Goal: Information Seeking & Learning: Learn about a topic

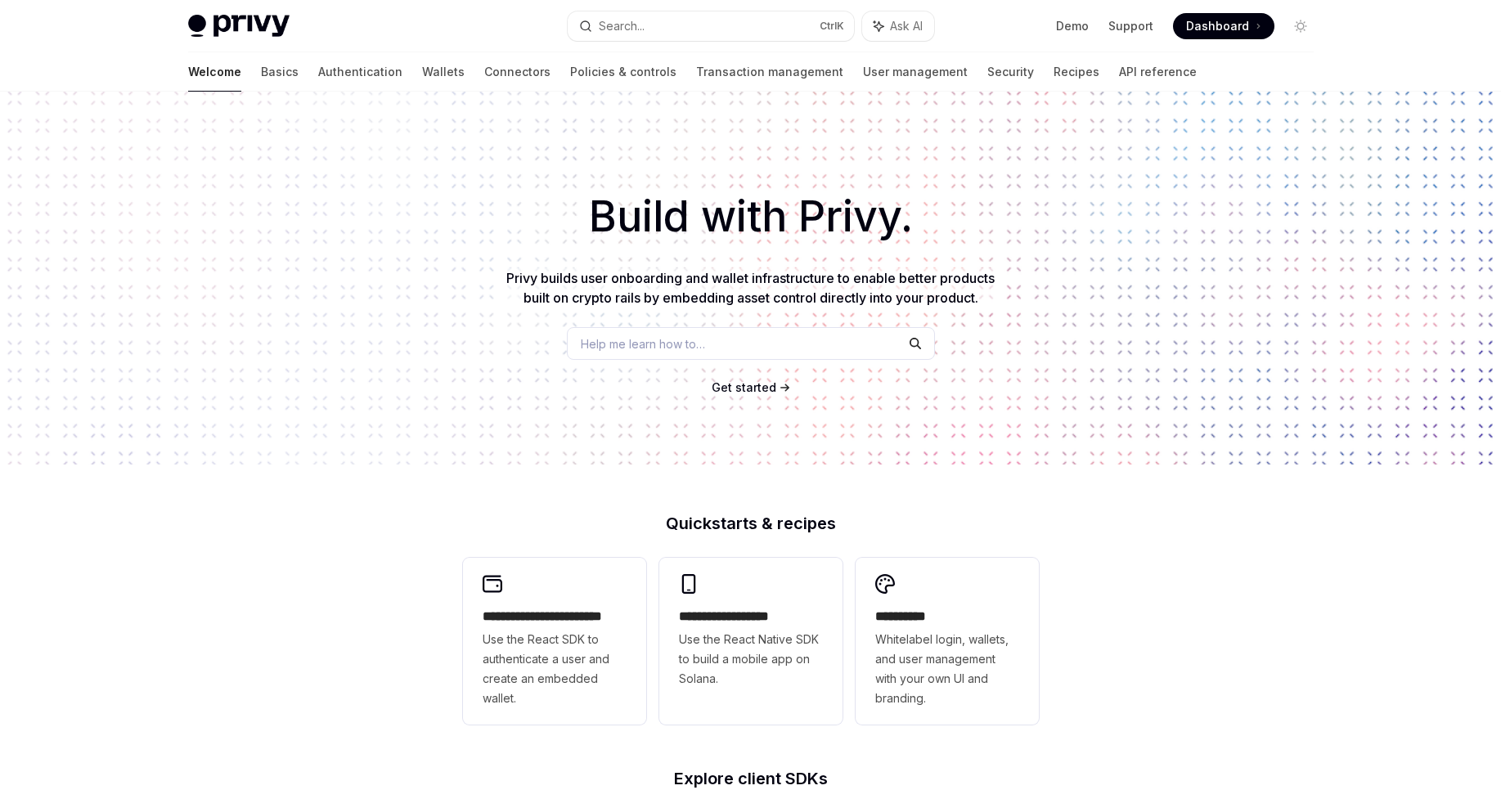
click at [842, 276] on span "Privy builds user onboarding and wallet infrastructure to enable better product…" at bounding box center [750, 288] width 488 height 36
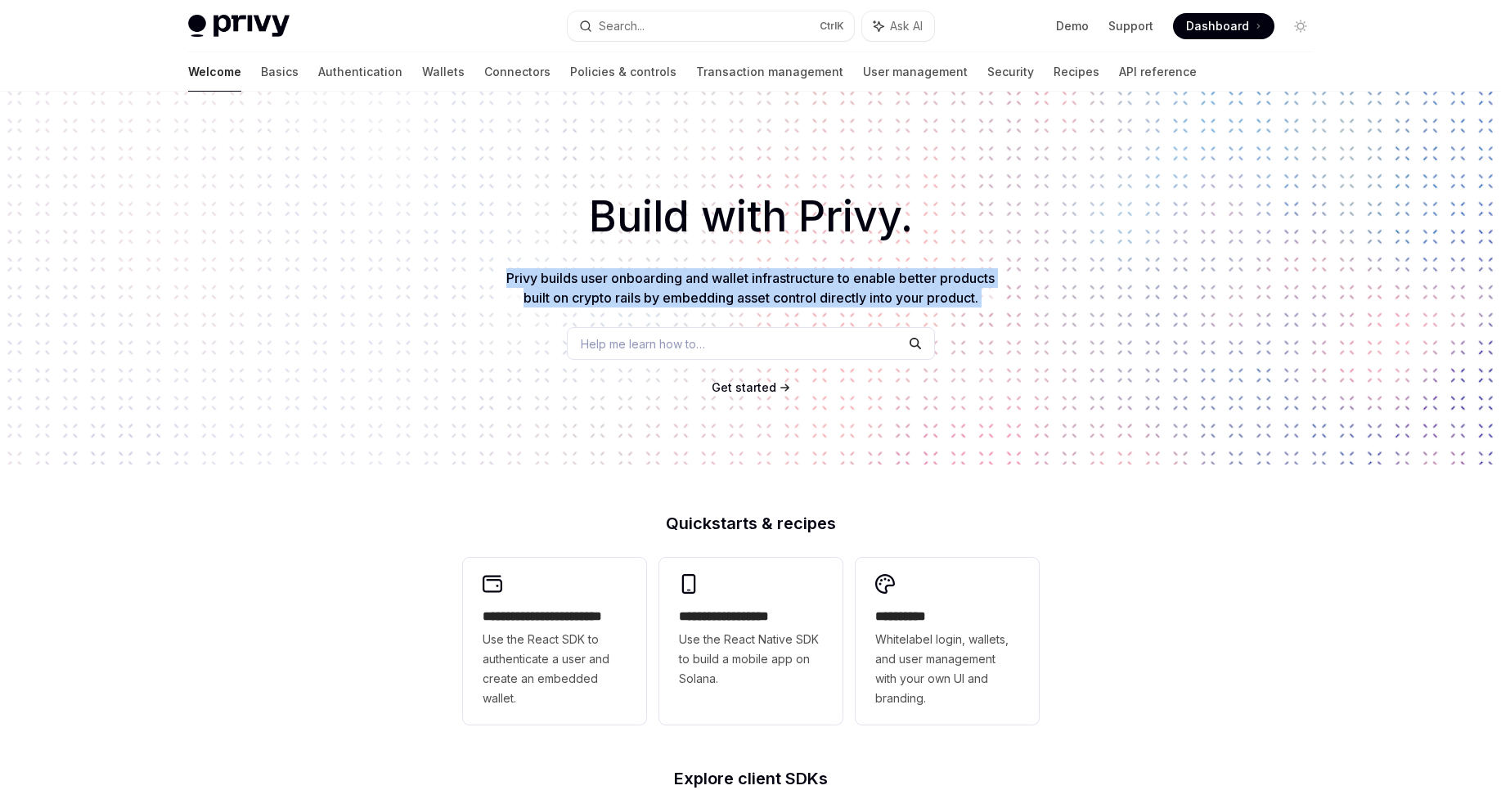
click at [842, 276] on span "Privy builds user onboarding and wallet infrastructure to enable better product…" at bounding box center [750, 288] width 488 height 36
click at [841, 276] on span "Privy builds user onboarding and wallet infrastructure to enable better product…" at bounding box center [750, 288] width 488 height 36
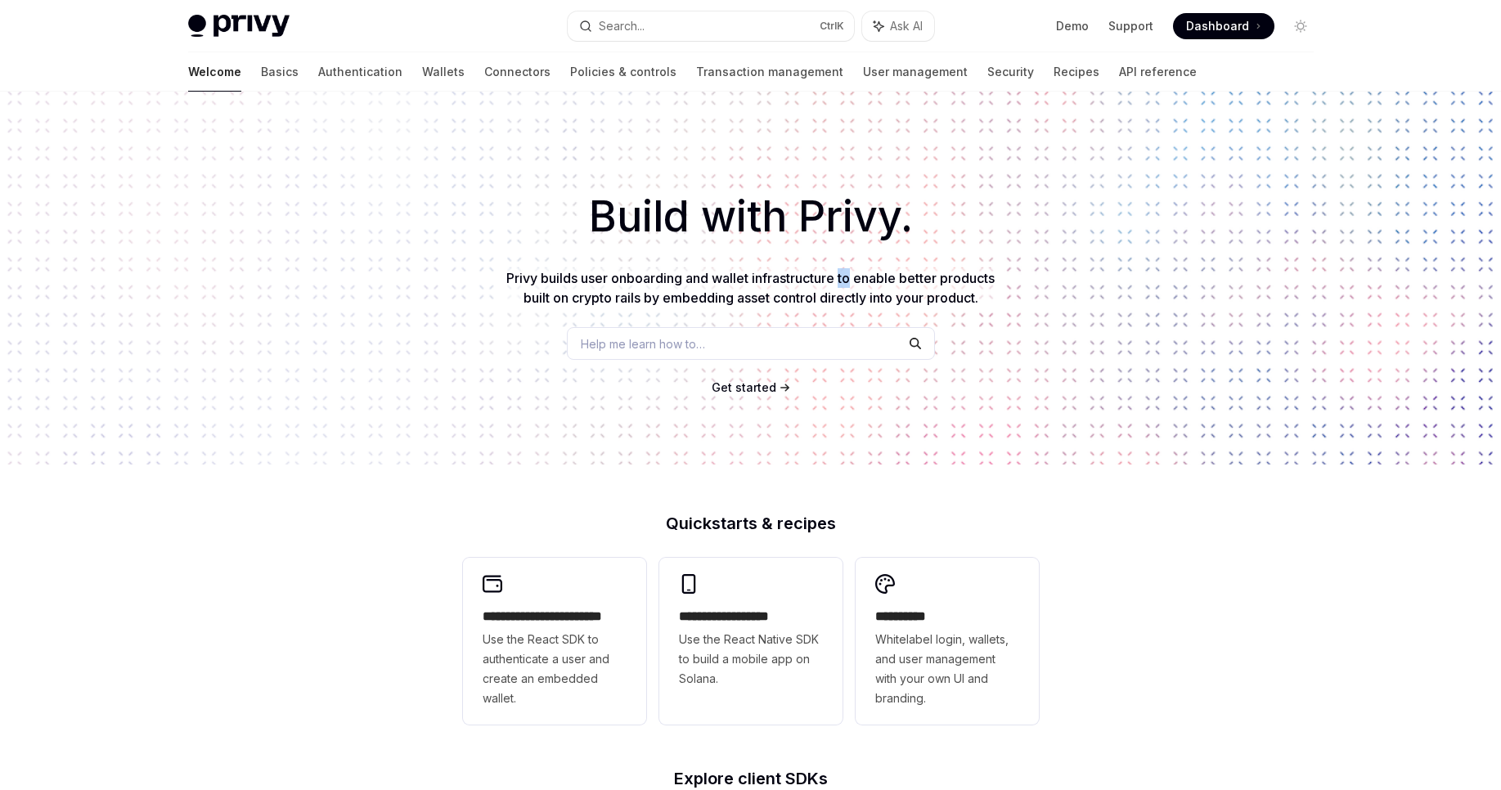
click at [841, 276] on span "Privy builds user onboarding and wallet infrastructure to enable better product…" at bounding box center [750, 288] width 488 height 36
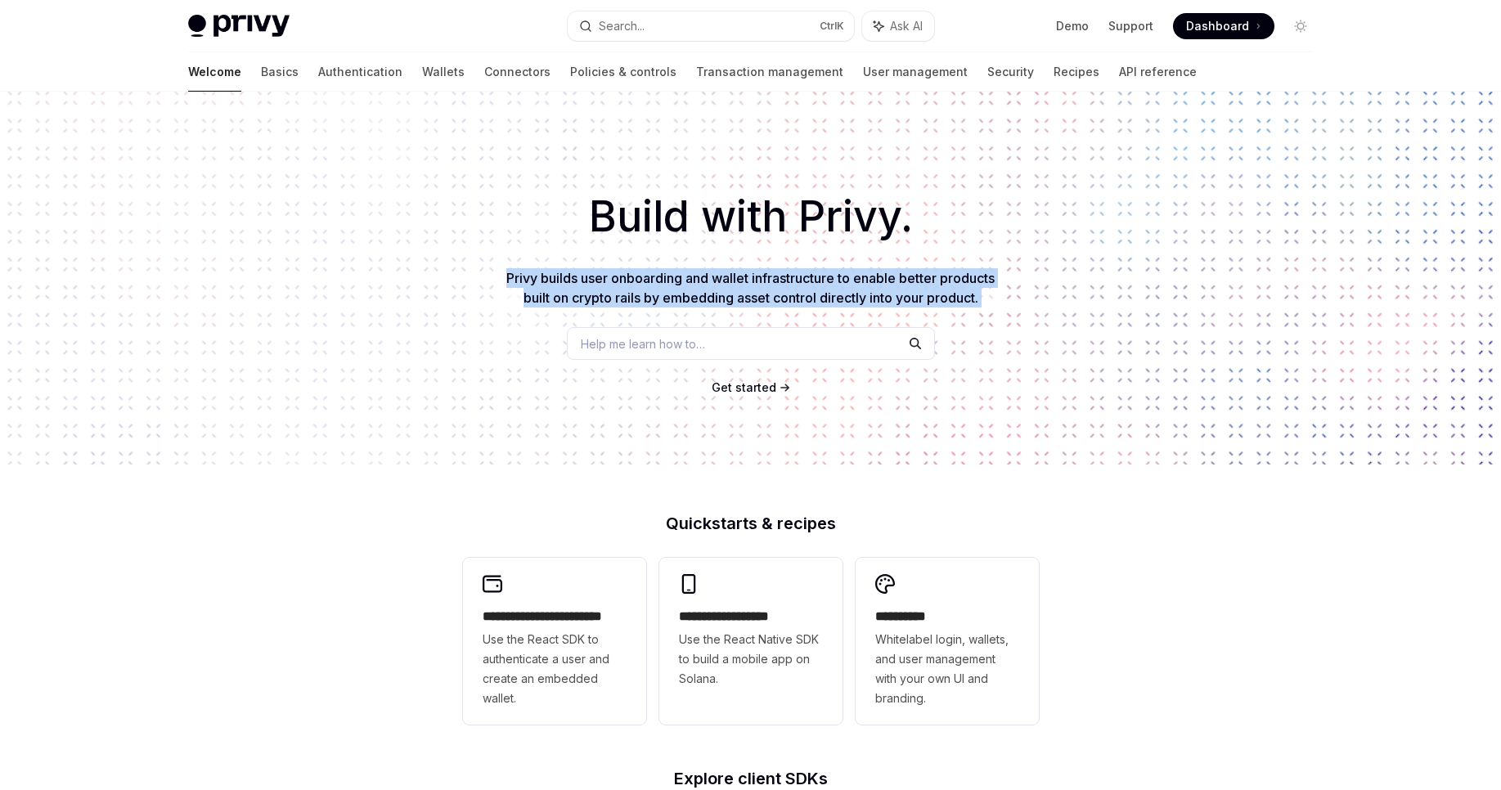
click at [840, 276] on span "Privy builds user onboarding and wallet infrastructure to enable better product…" at bounding box center [750, 288] width 488 height 36
click at [422, 69] on link "Wallets" at bounding box center [443, 71] width 43 height 39
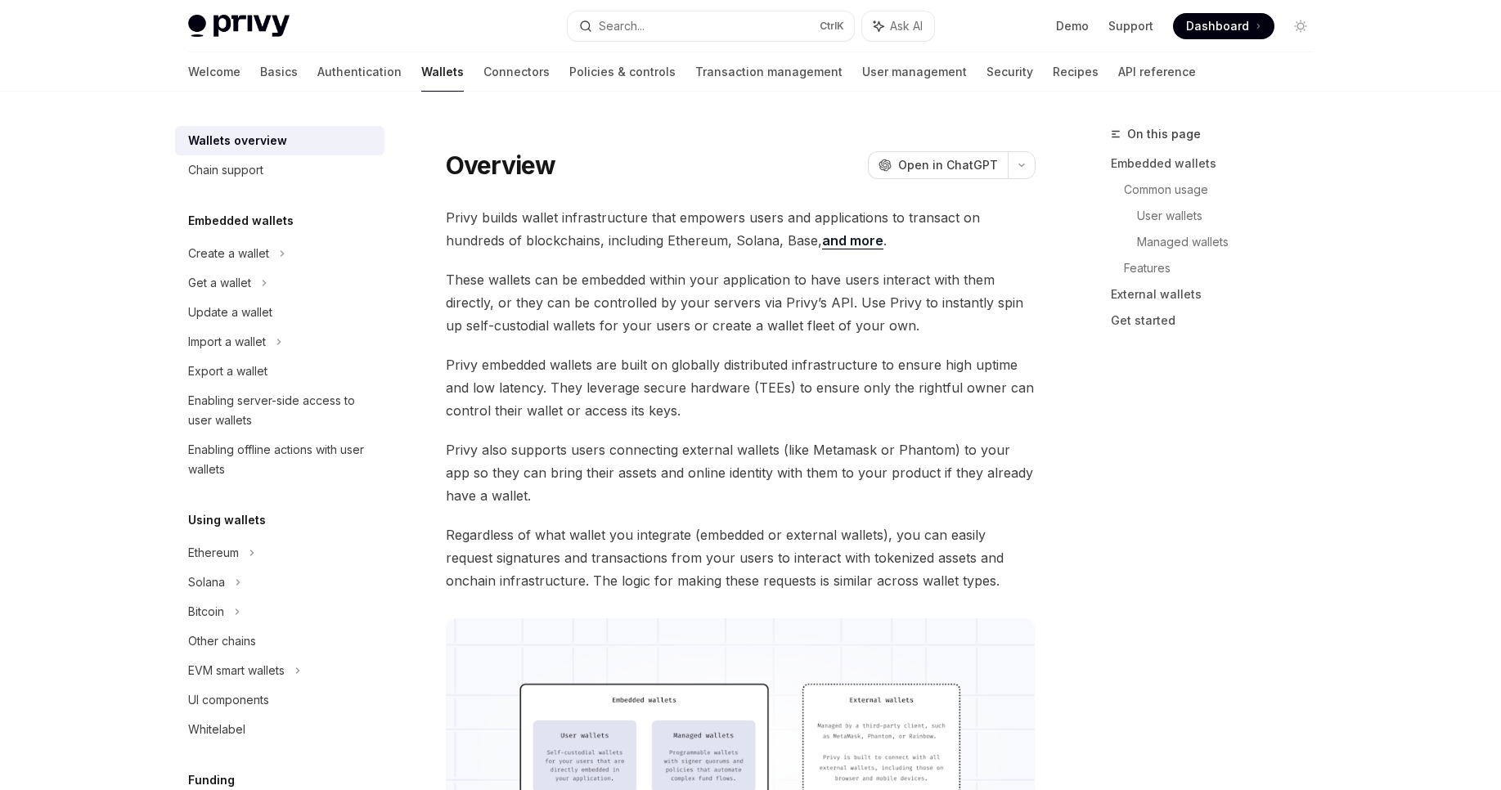
type textarea "*"
click at [590, 220] on span "Privy builds wallet infrastructure that empowers users and applications to tran…" at bounding box center [741, 229] width 590 height 46
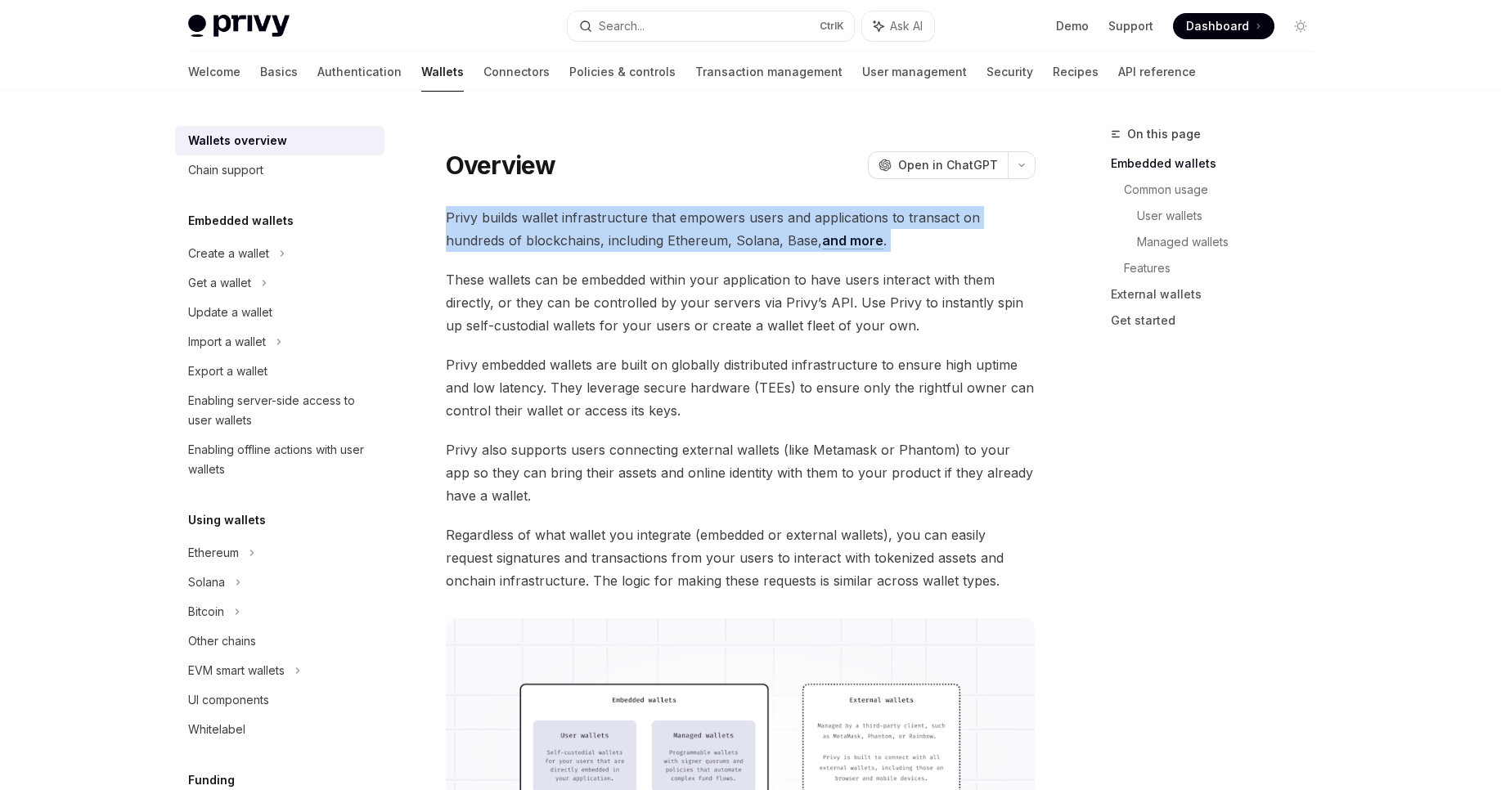
click at [590, 220] on span "Privy builds wallet infrastructure that empowers users and applications to tran…" at bounding box center [741, 229] width 590 height 46
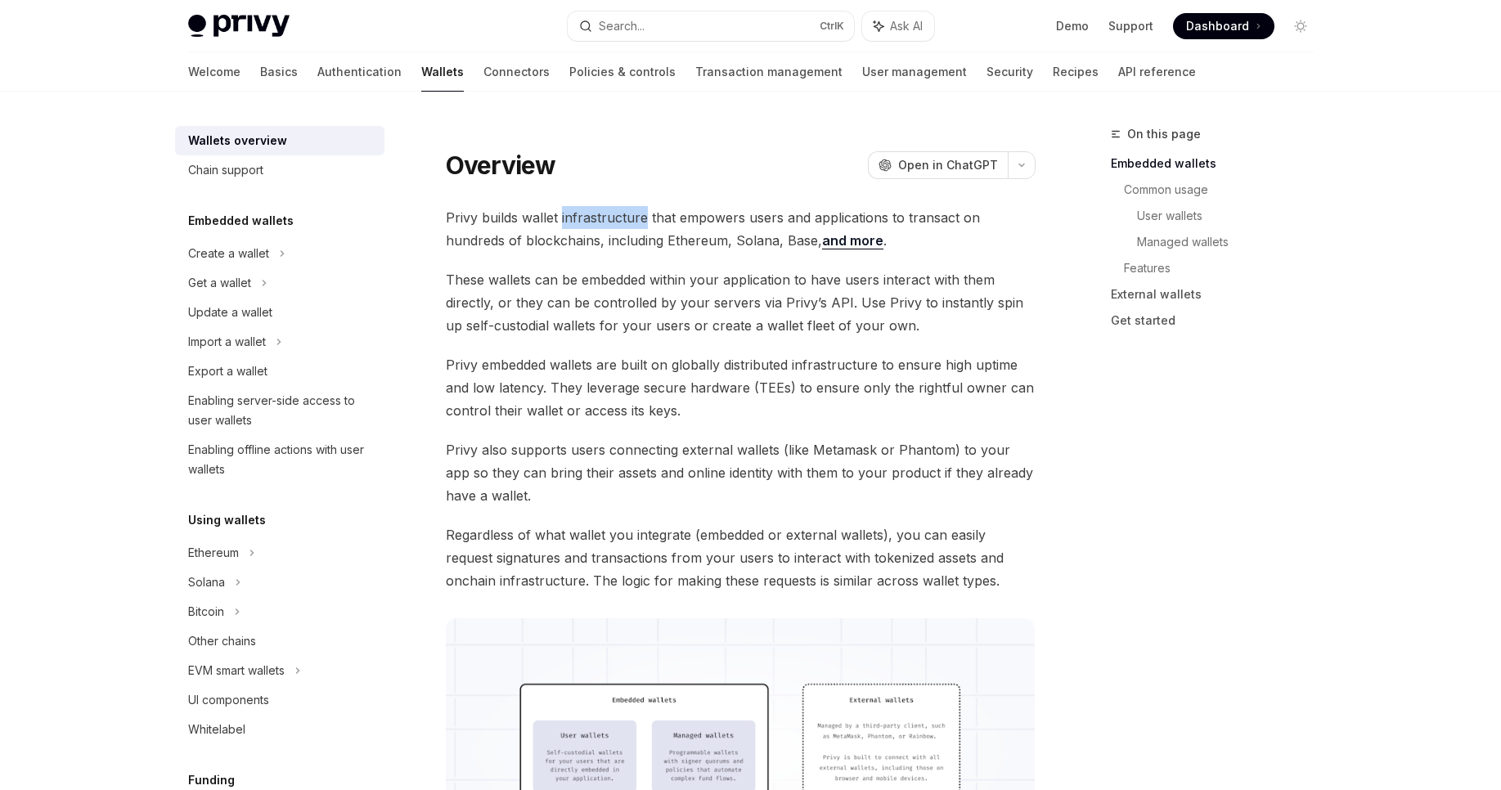
click at [590, 220] on span "Privy builds wallet infrastructure that empowers users and applications to tran…" at bounding box center [741, 229] width 590 height 46
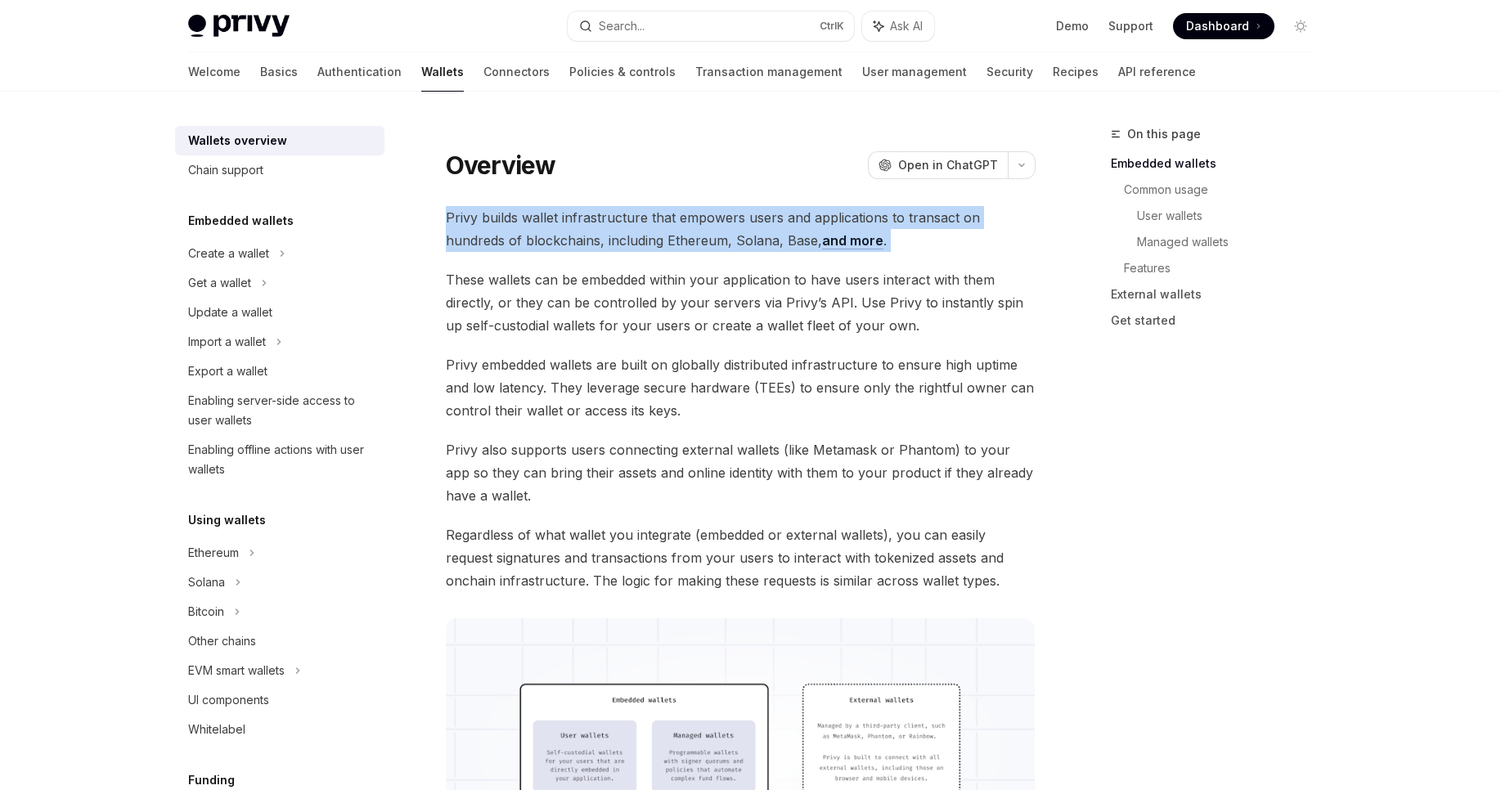
click at [590, 220] on span "Privy builds wallet infrastructure that empowers users and applications to tran…" at bounding box center [741, 229] width 590 height 46
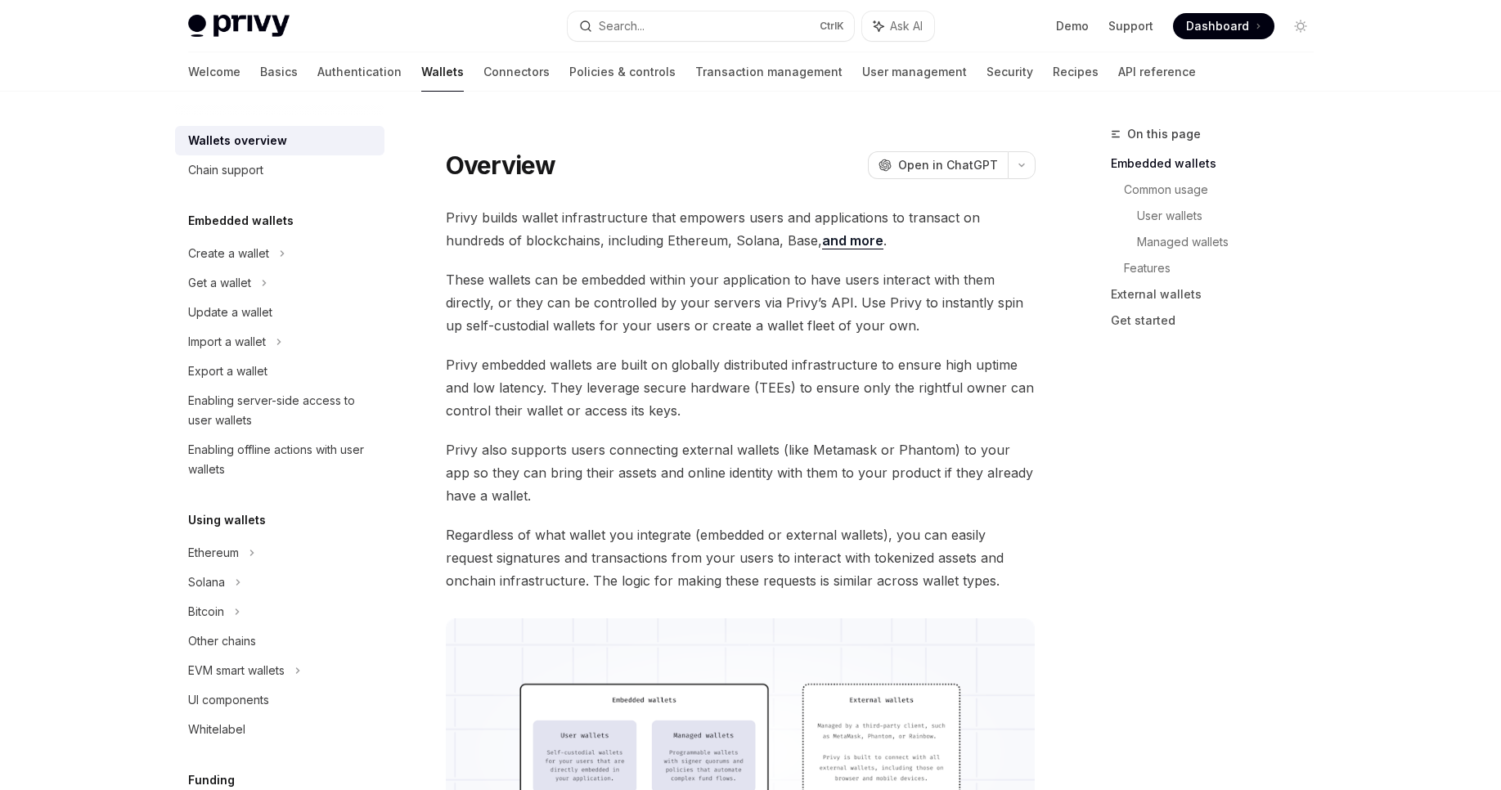
click at [579, 357] on span "Privy embedded wallets are built on globally distributed infrastructure to ensu…" at bounding box center [741, 387] width 590 height 69
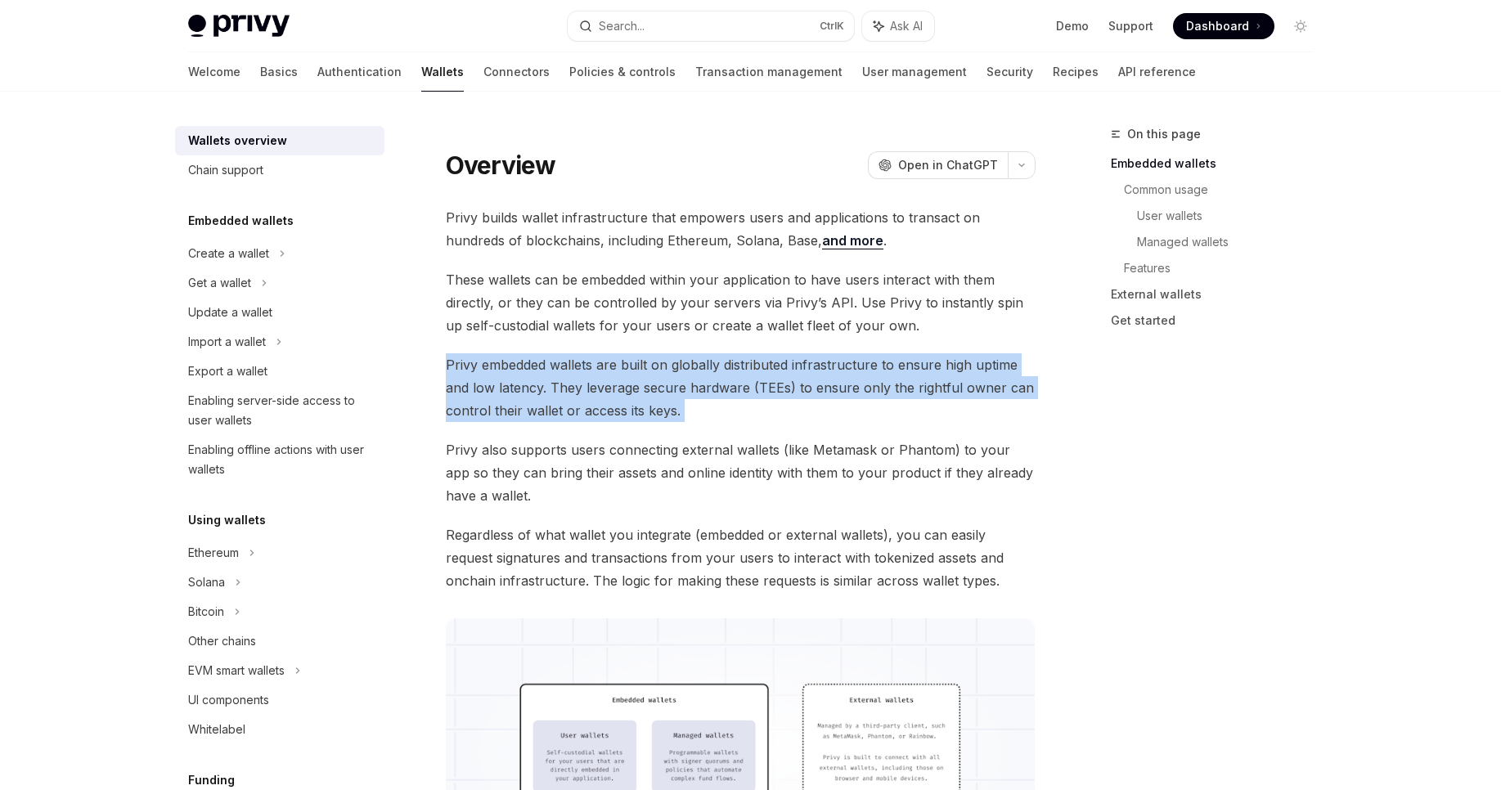
click at [579, 357] on span "Privy embedded wallets are built on globally distributed infrastructure to ensu…" at bounding box center [741, 387] width 590 height 69
click at [660, 23] on button "Search... Ctrl K" at bounding box center [711, 25] width 286 height 29
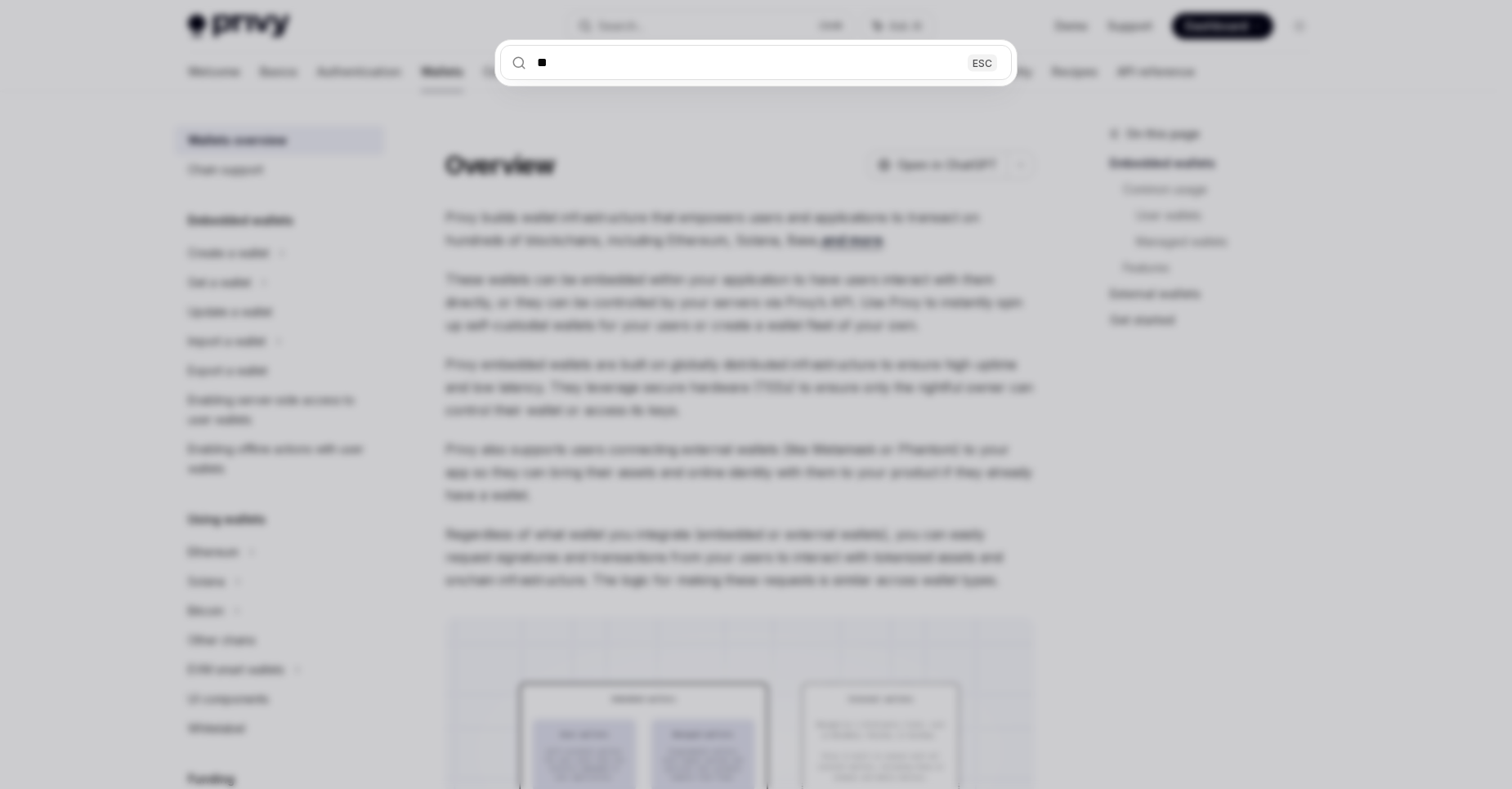
type input "***"
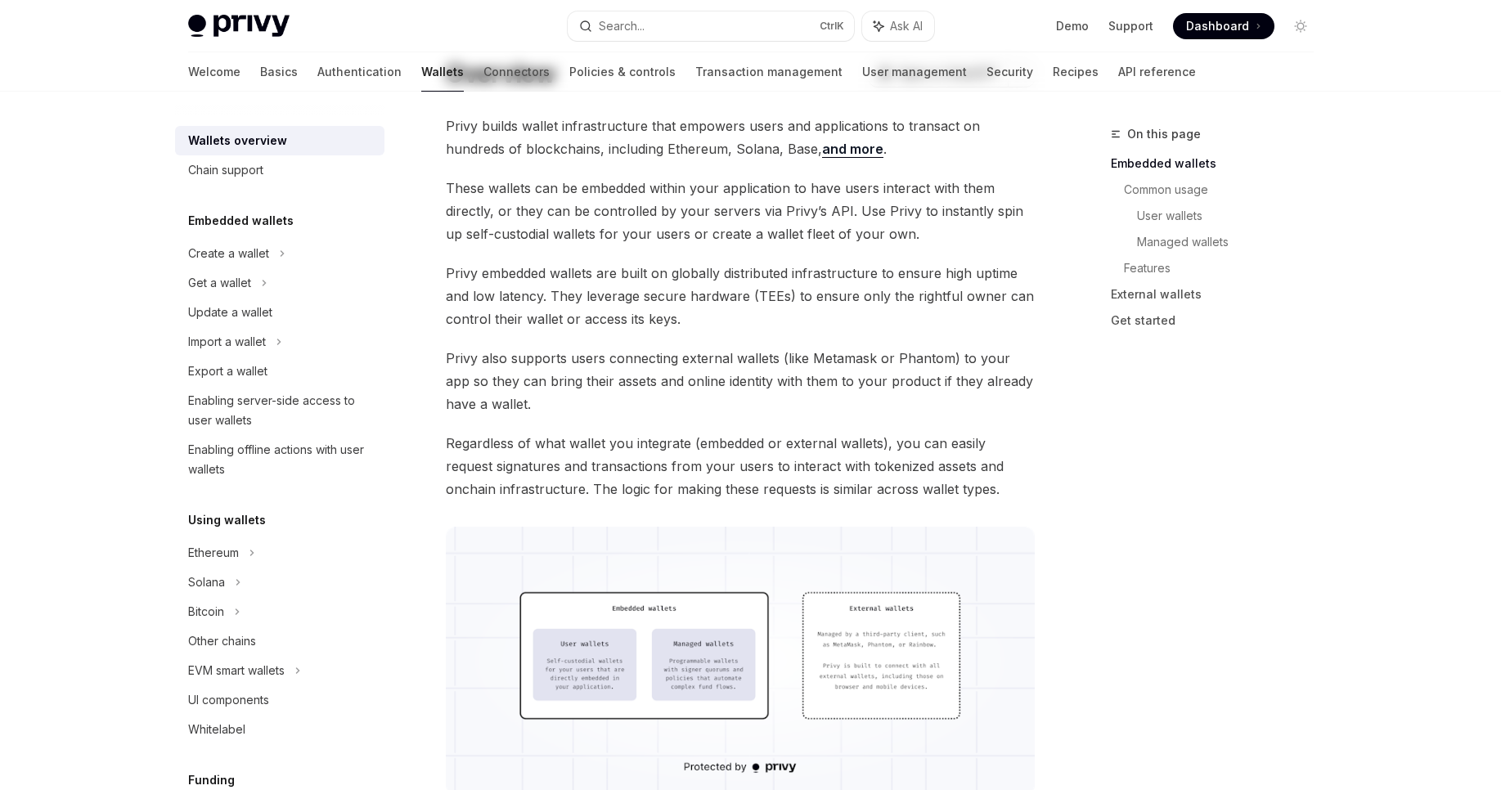
scroll to position [465, 0]
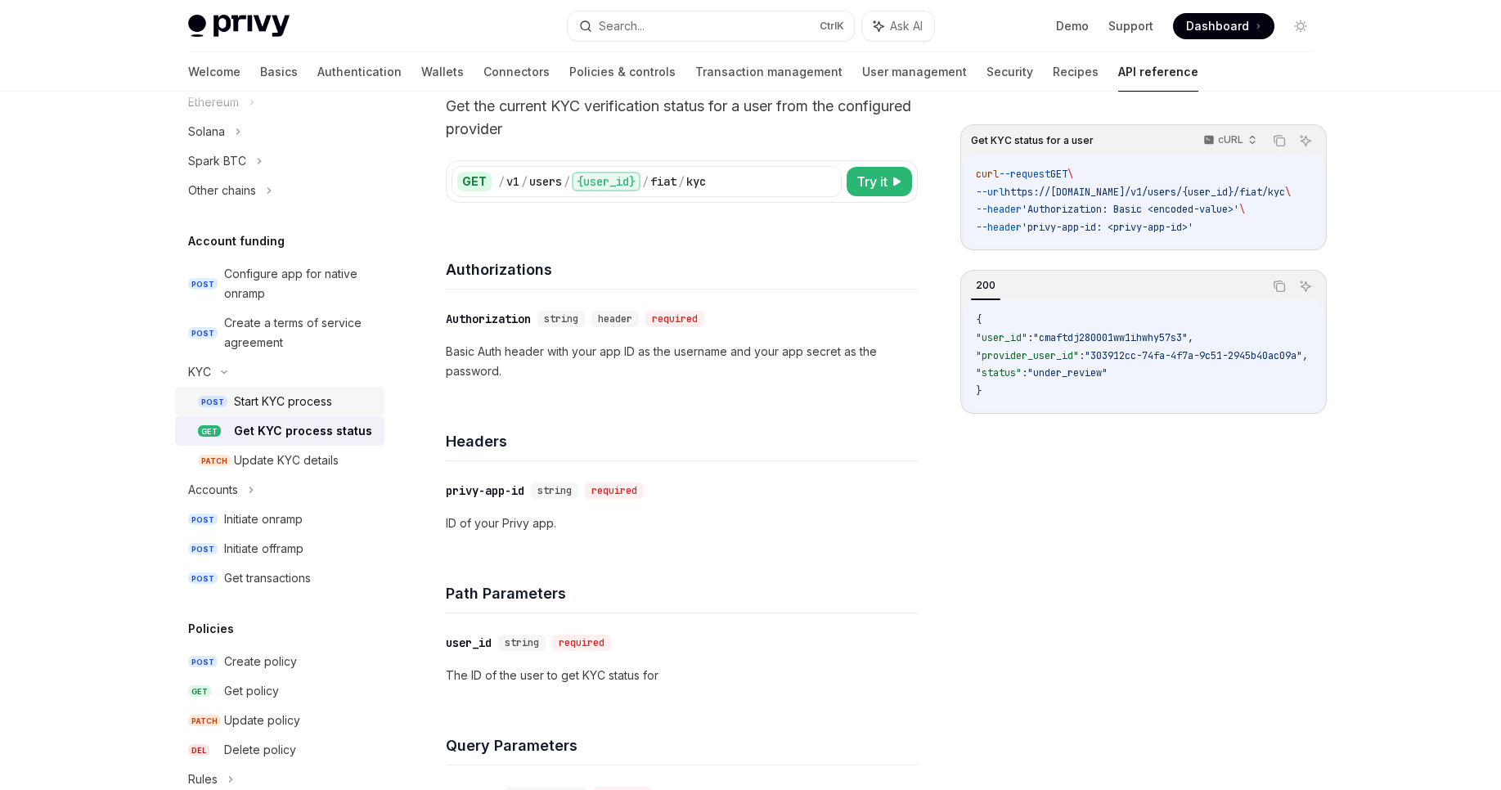
click at [301, 402] on div "Start KYC process" at bounding box center [283, 402] width 98 height 20
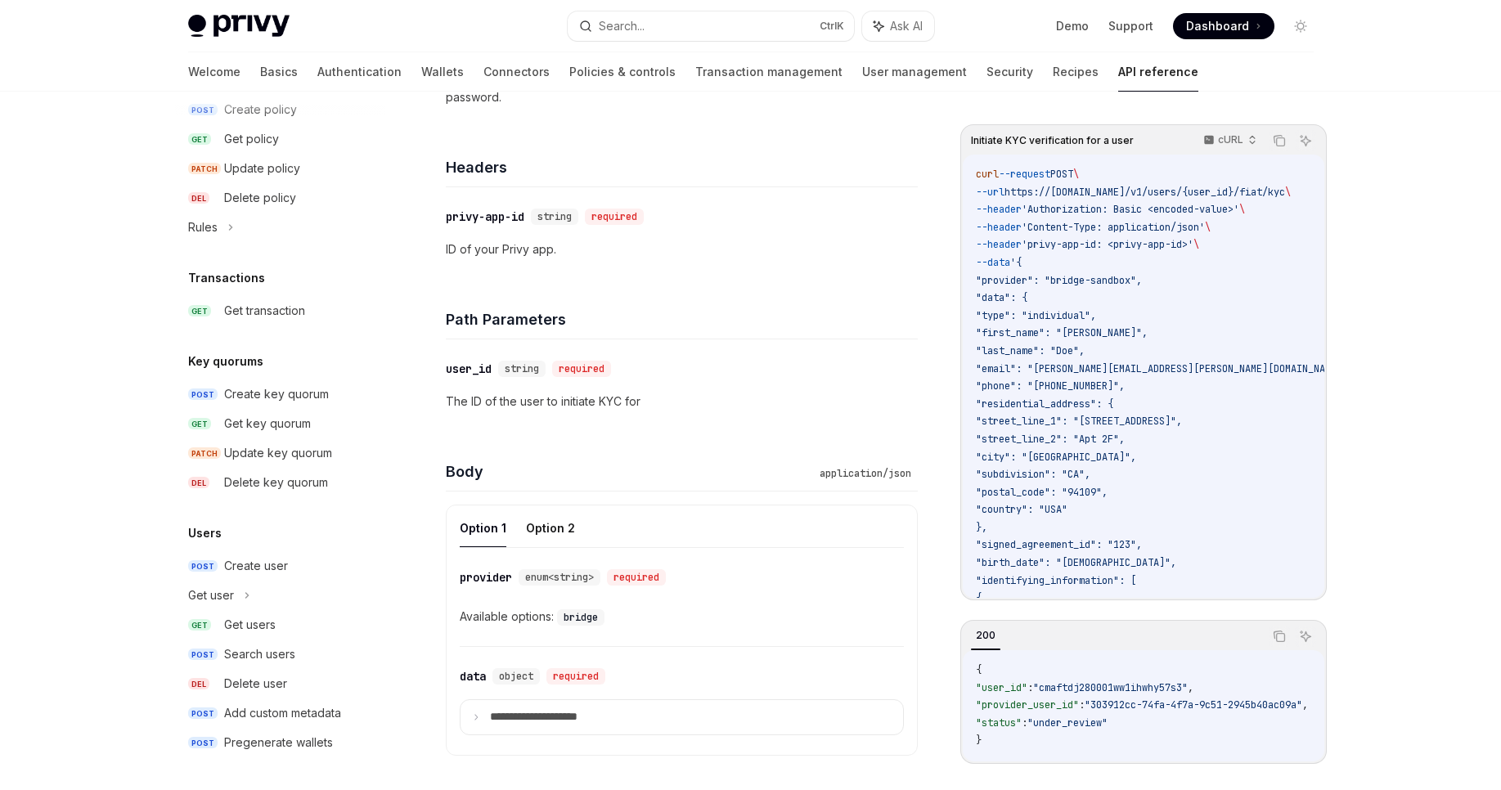
scroll to position [386, 0]
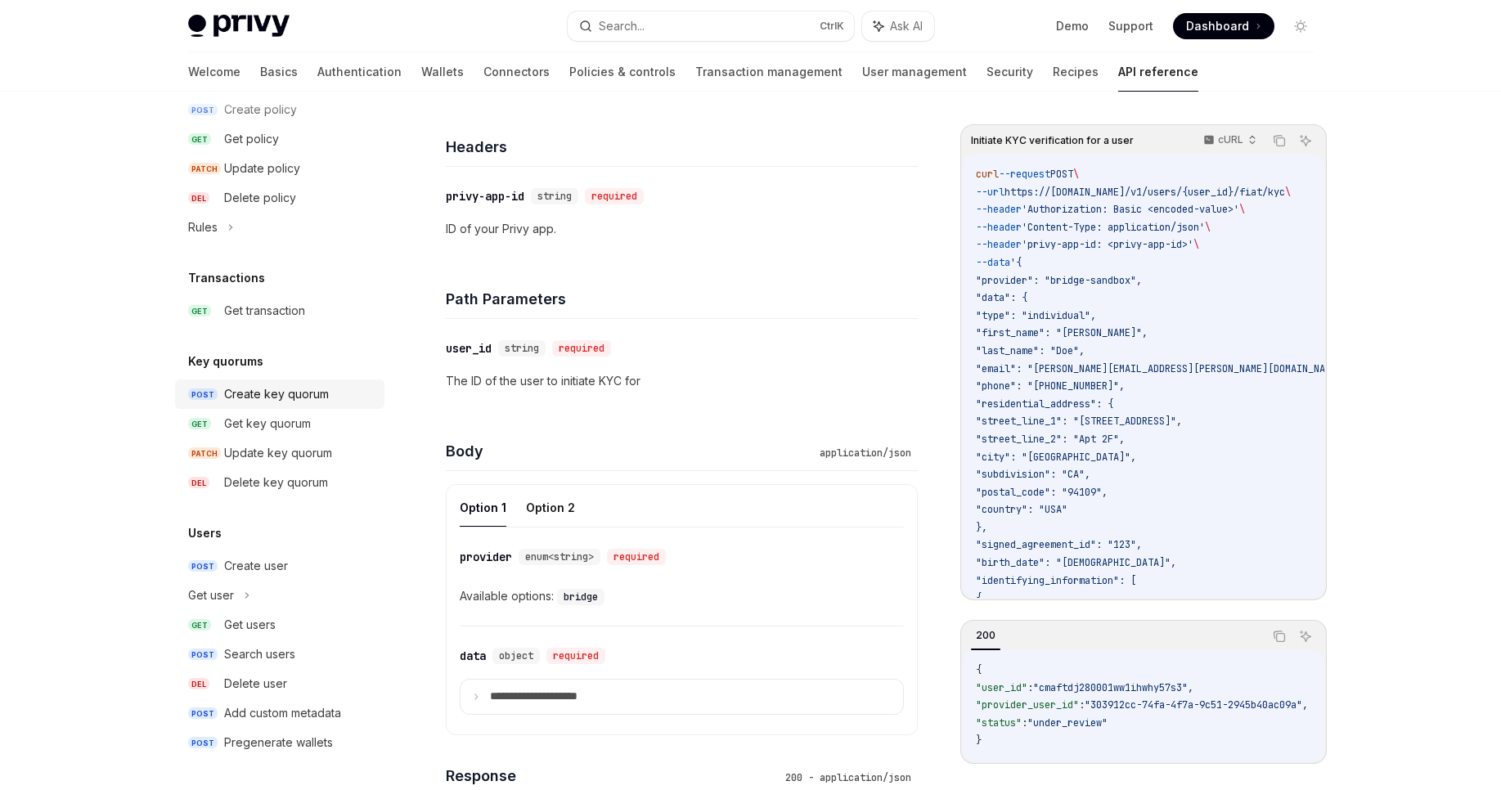
click at [271, 397] on div "Create key quorum" at bounding box center [276, 394] width 105 height 20
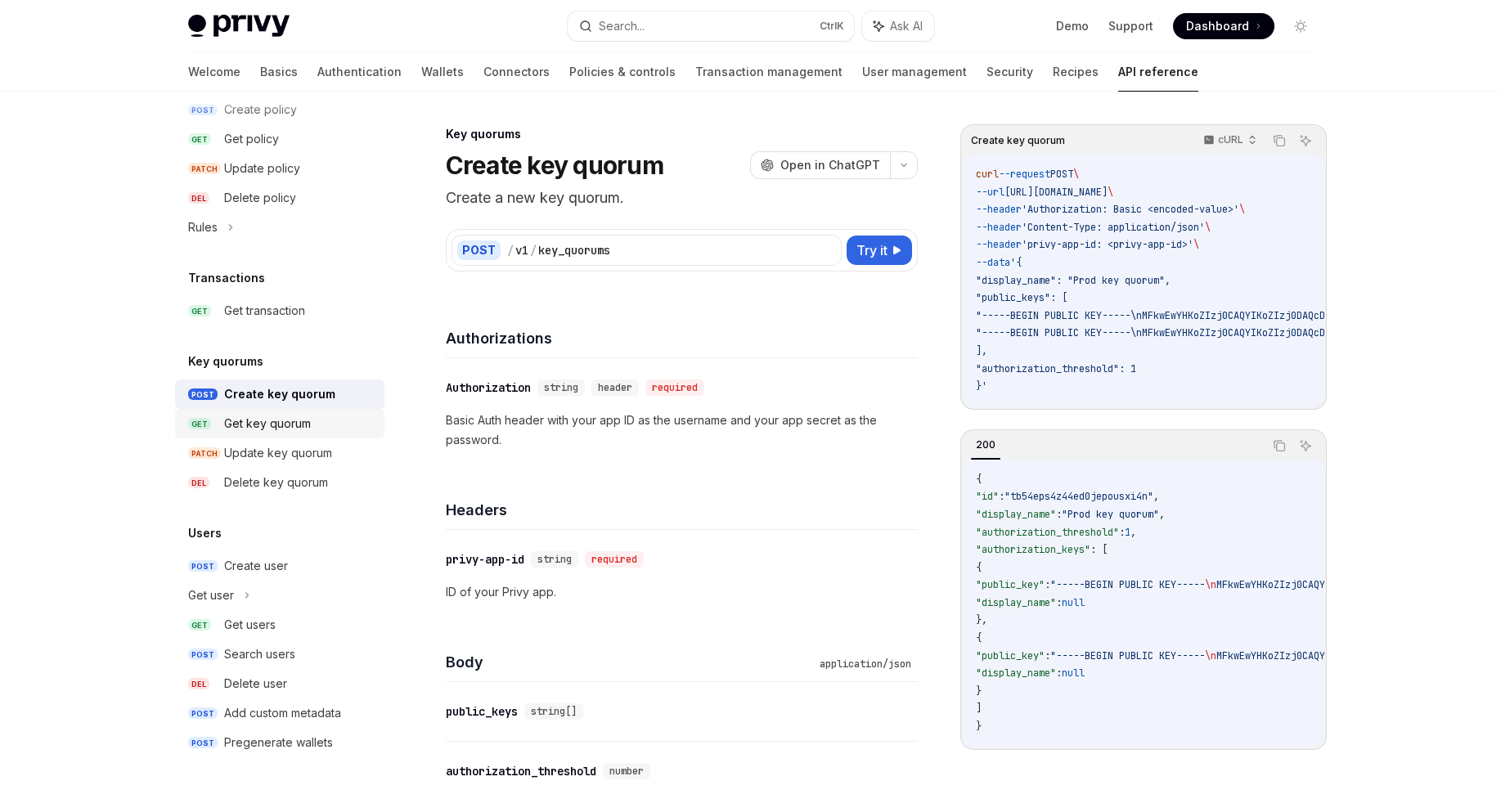
click at [285, 422] on div "Get key quorum" at bounding box center [267, 424] width 87 height 20
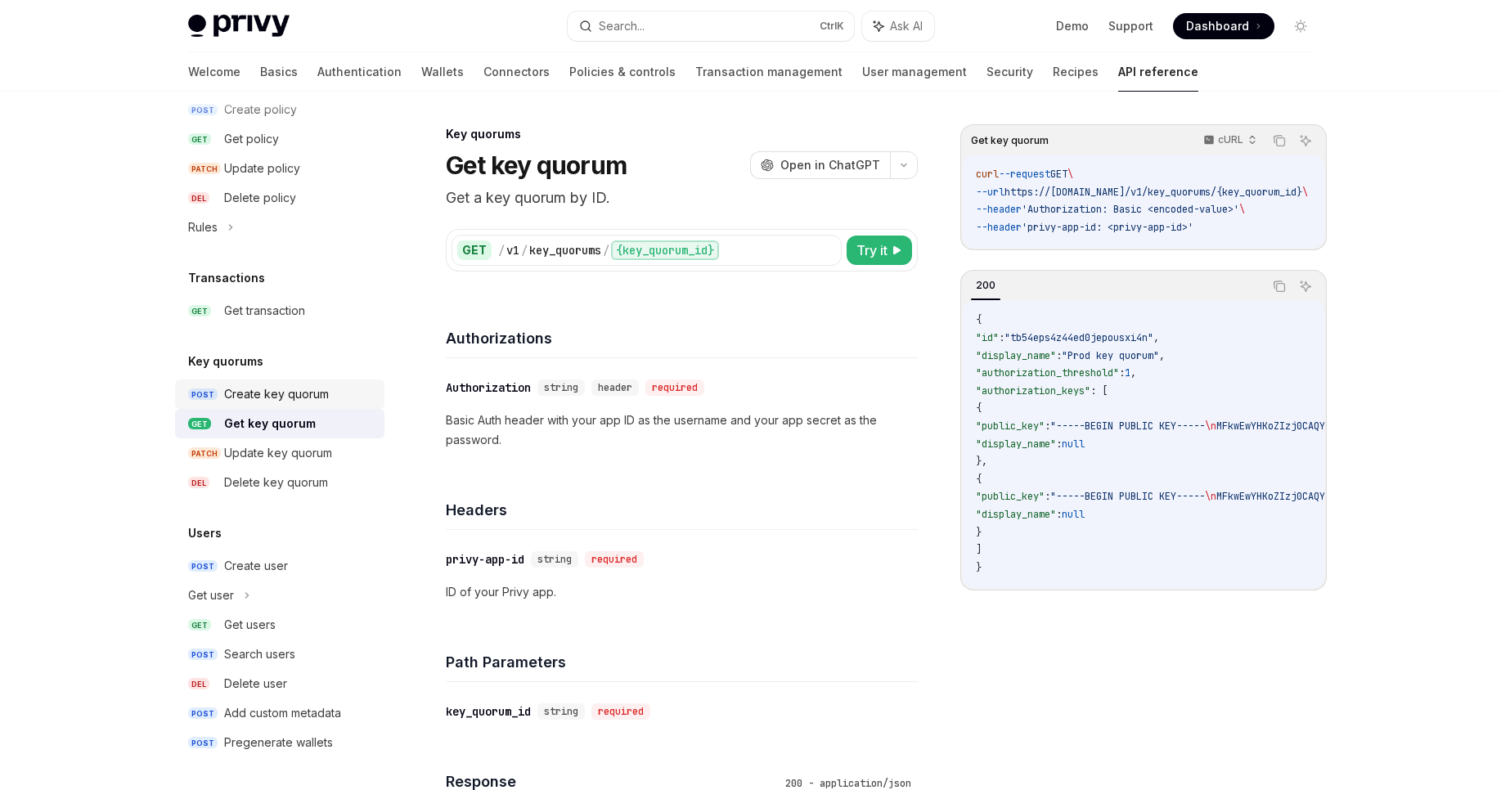
click at [287, 402] on div "Create key quorum" at bounding box center [276, 394] width 105 height 20
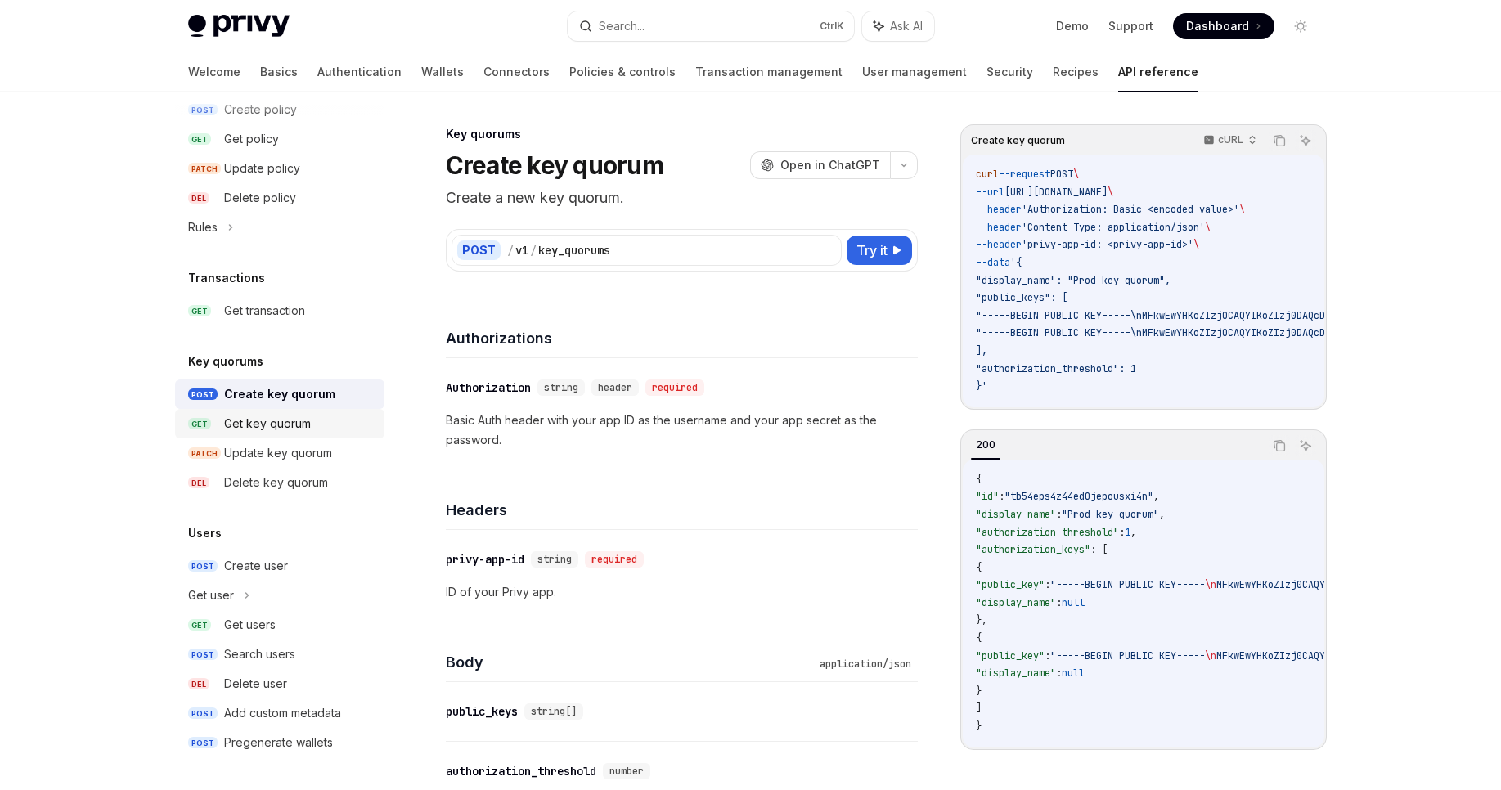
click at [289, 426] on div "Get key quorum" at bounding box center [267, 424] width 87 height 20
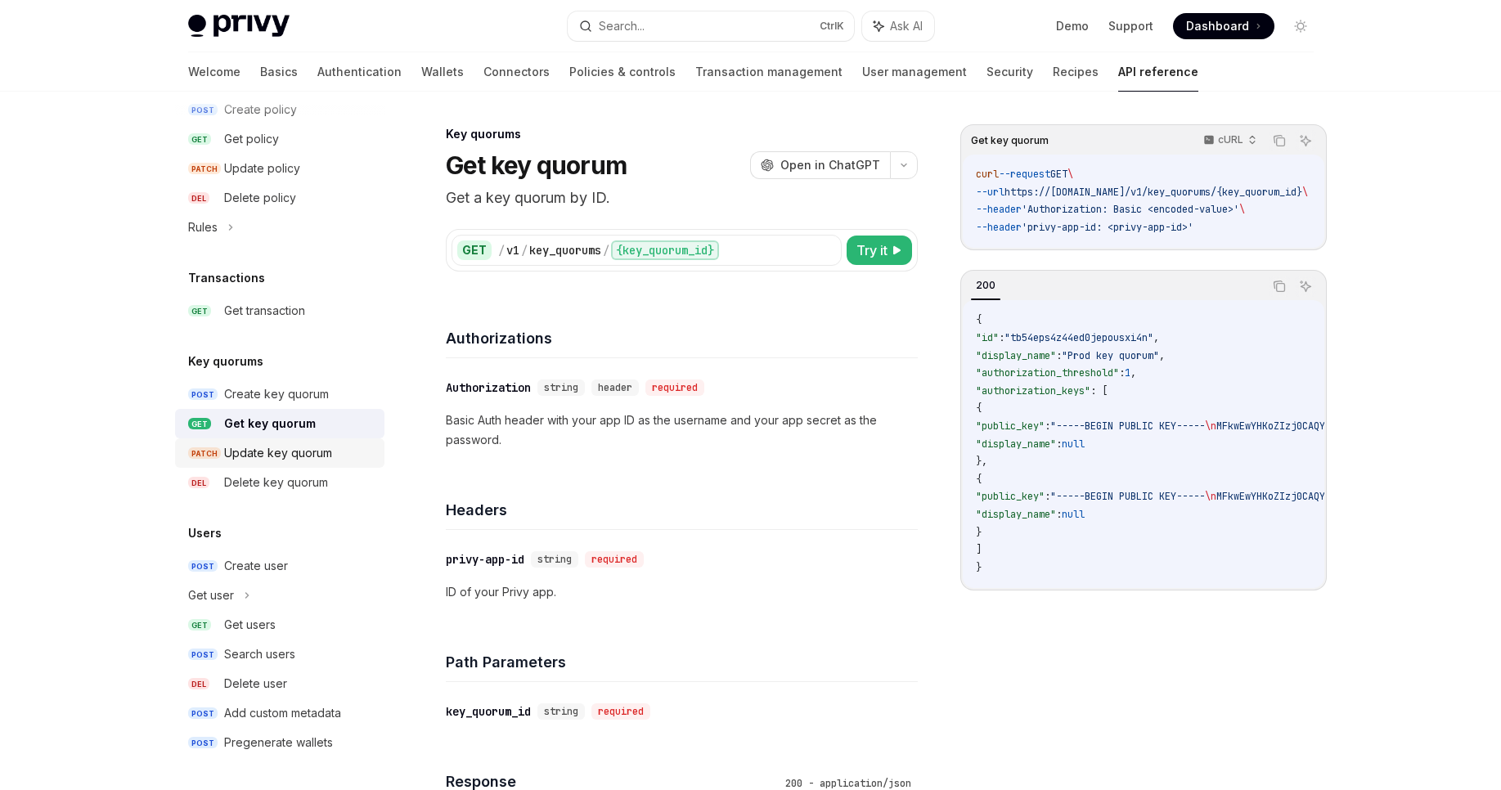
click at [285, 458] on div "Update key quorum" at bounding box center [278, 453] width 108 height 20
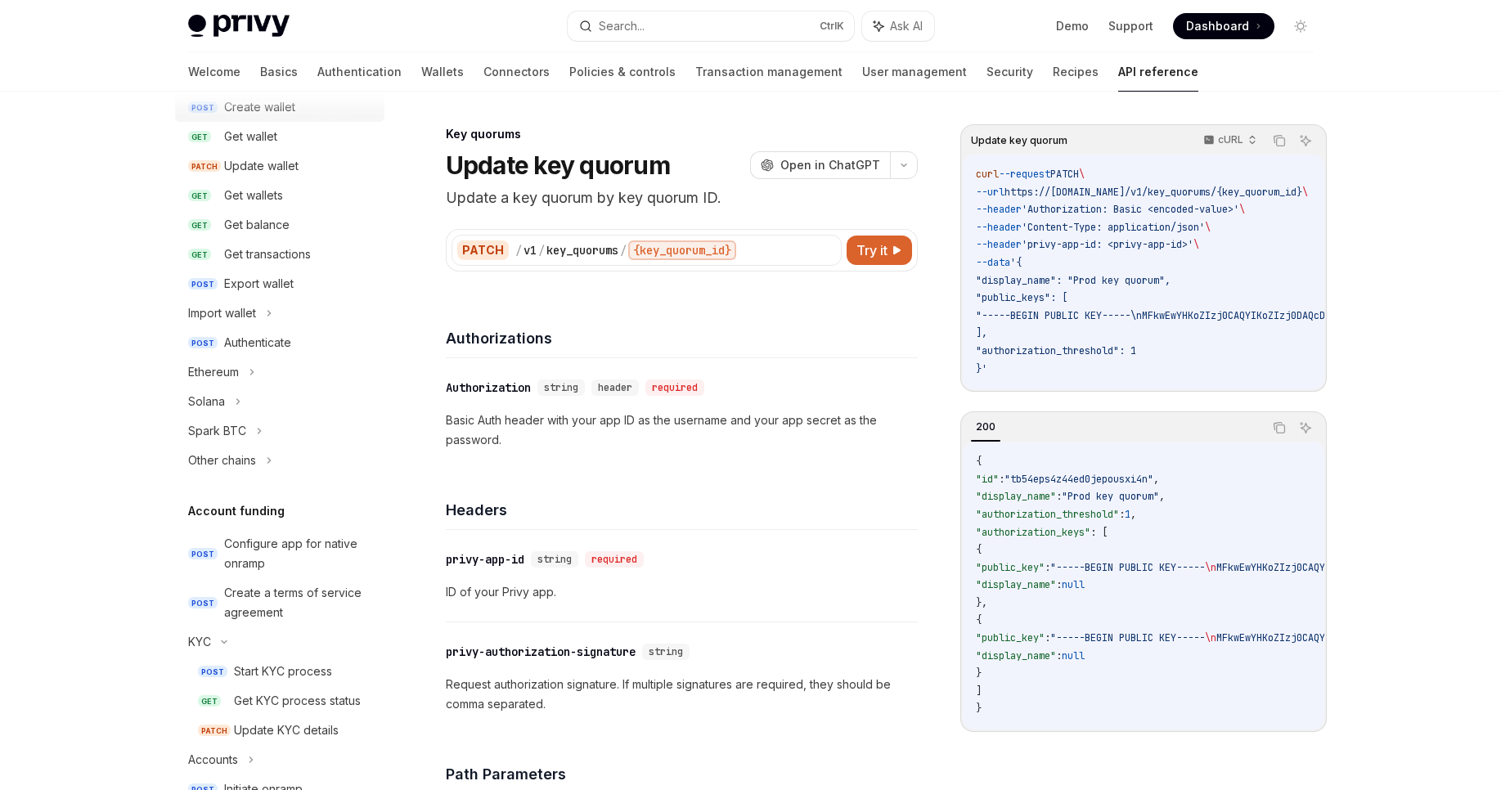
scroll to position [196, 0]
click at [214, 435] on div "Spark BTC" at bounding box center [217, 430] width 58 height 20
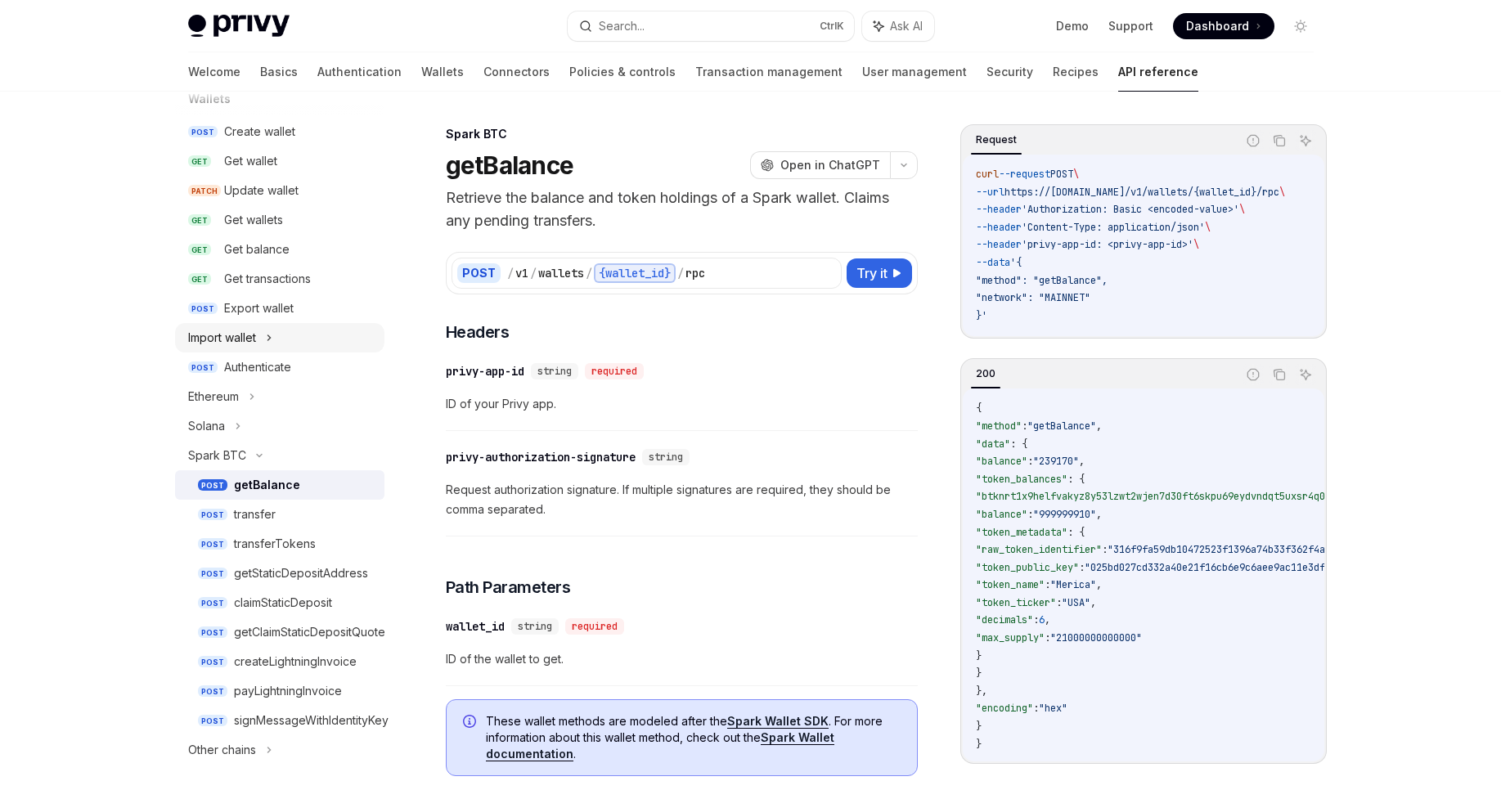
scroll to position [98, 0]
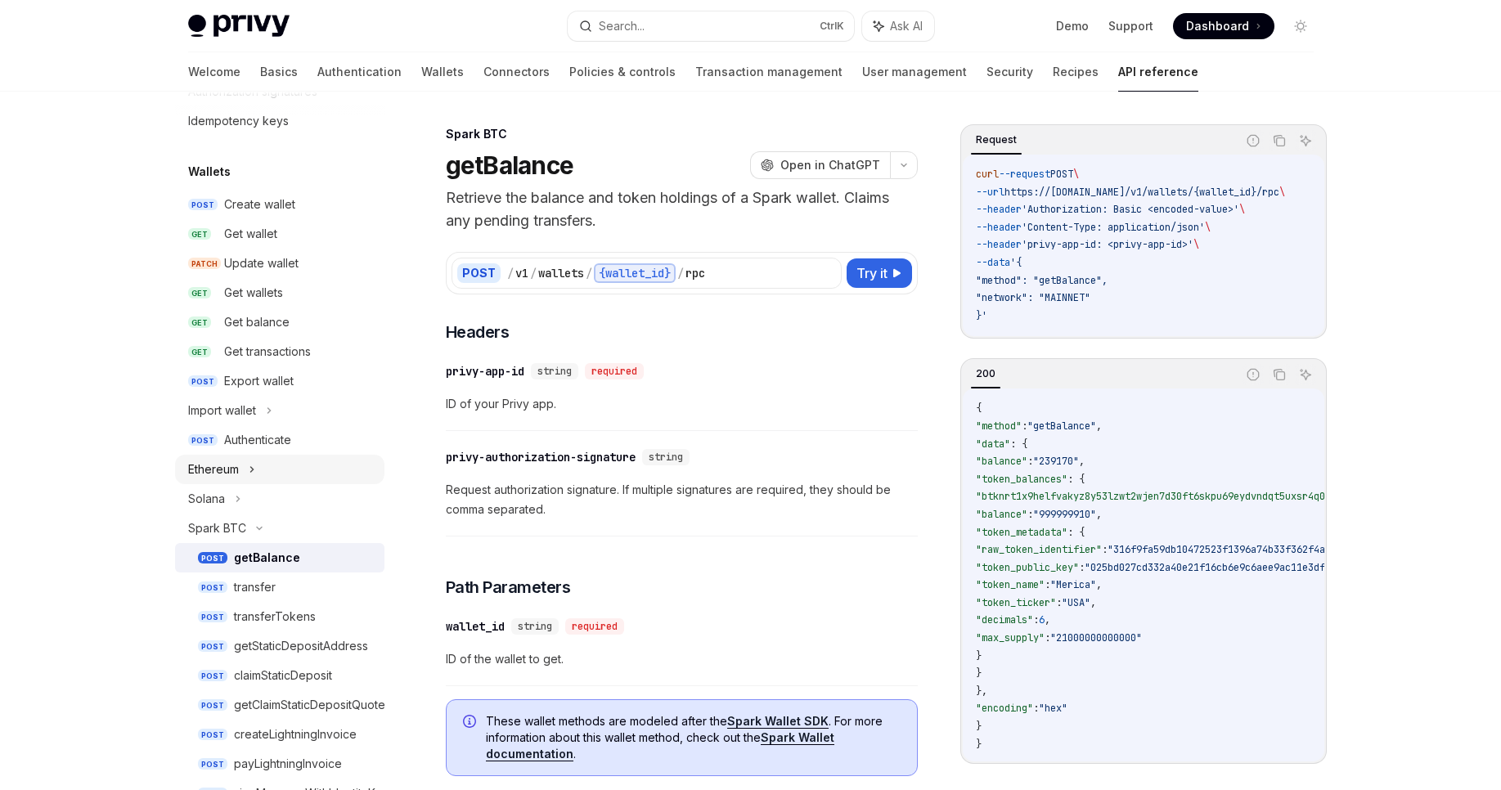
click at [230, 460] on div "Ethereum" at bounding box center [213, 470] width 51 height 20
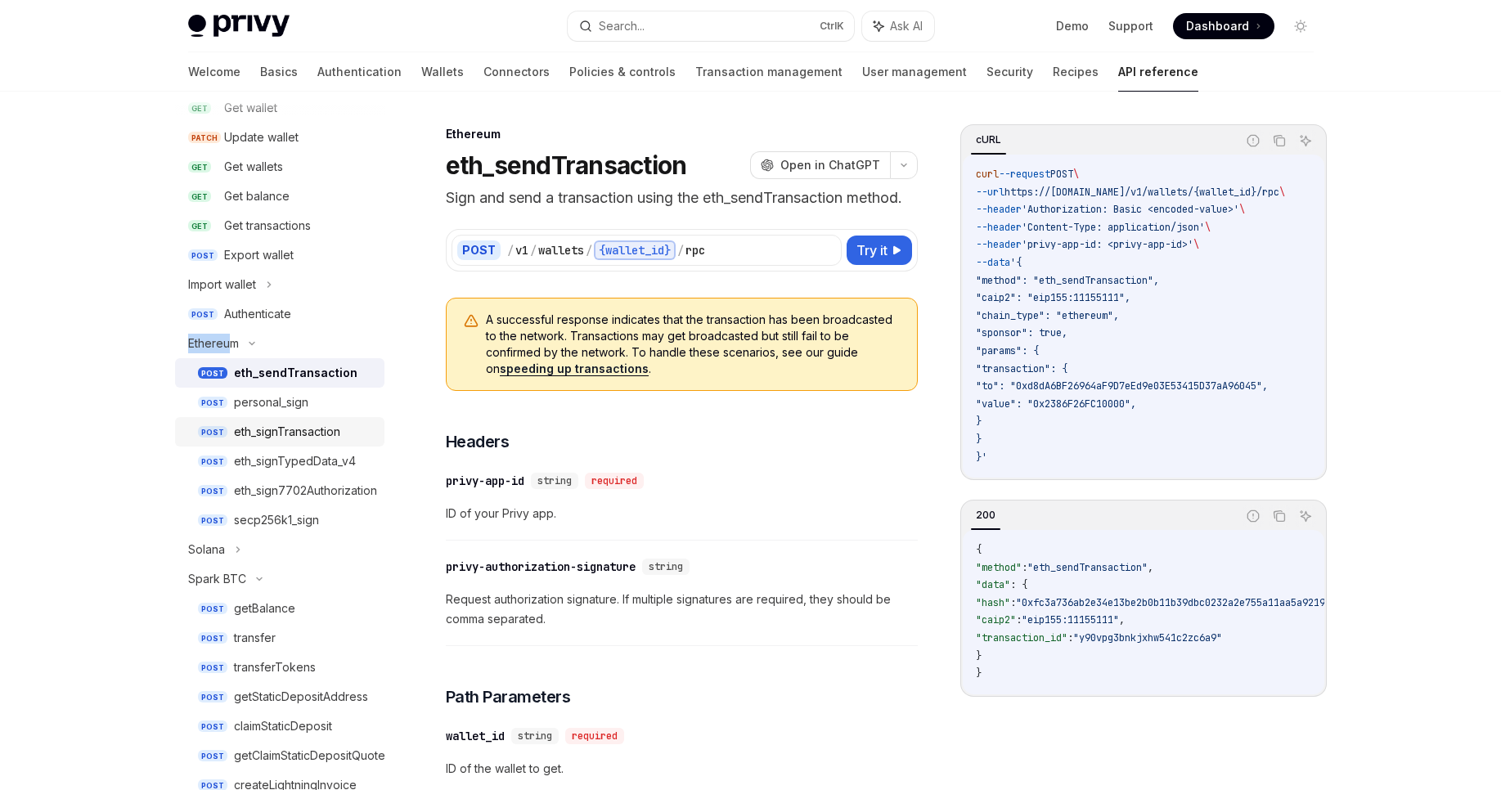
scroll to position [294, 0]
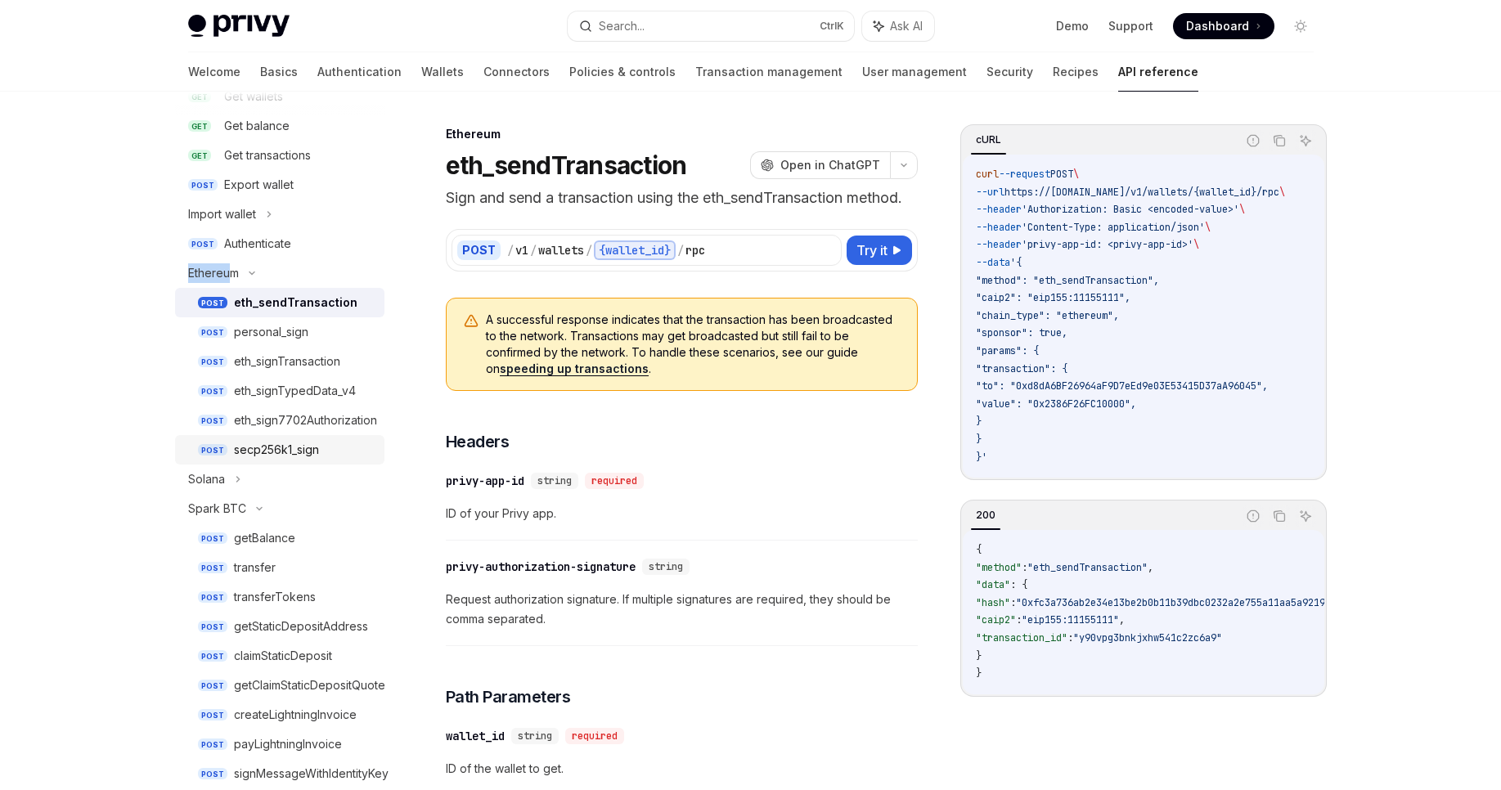
click at [305, 454] on div "secp256k1_sign" at bounding box center [276, 450] width 85 height 20
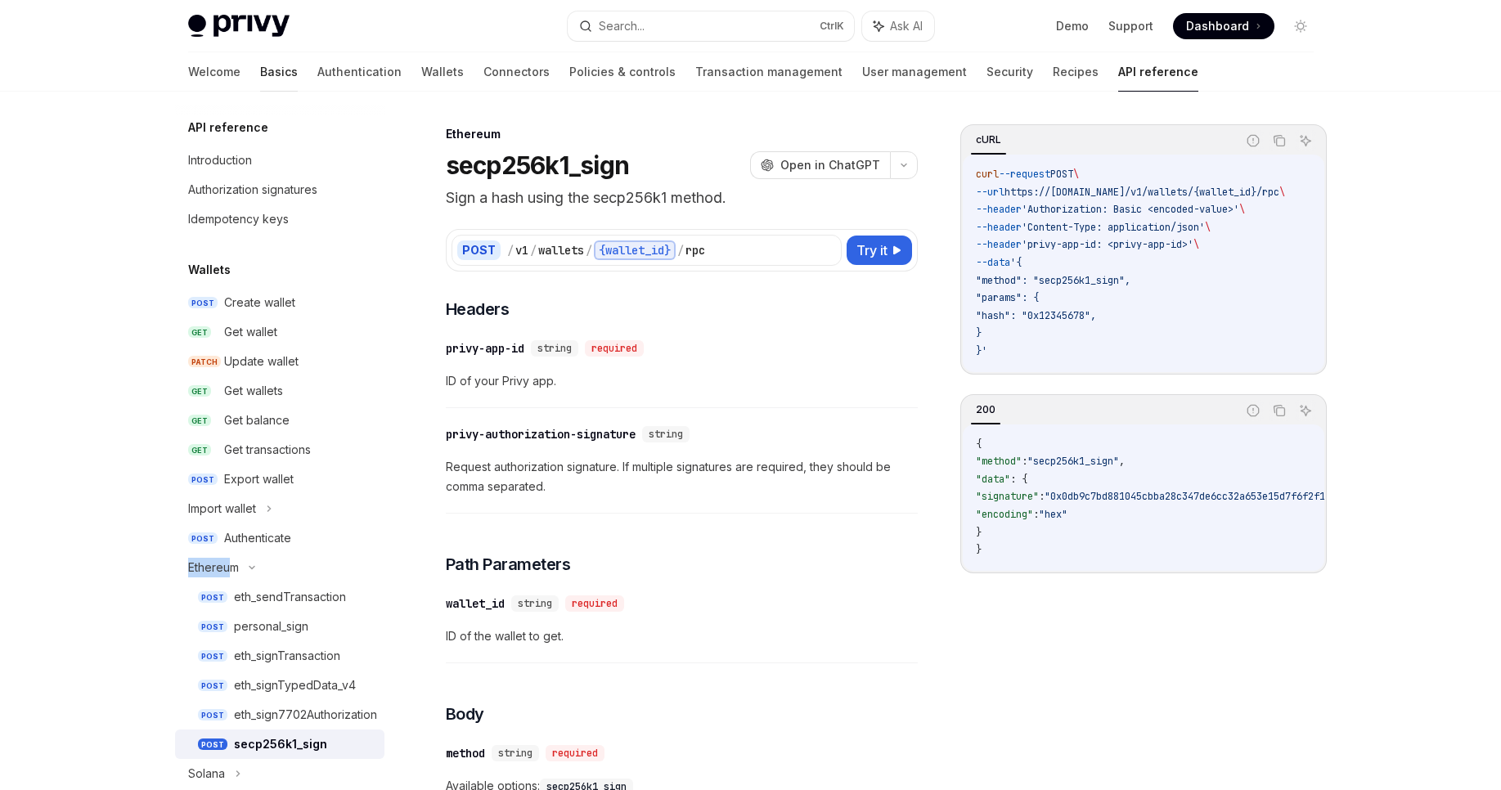
click at [260, 71] on link "Basics" at bounding box center [279, 71] width 38 height 39
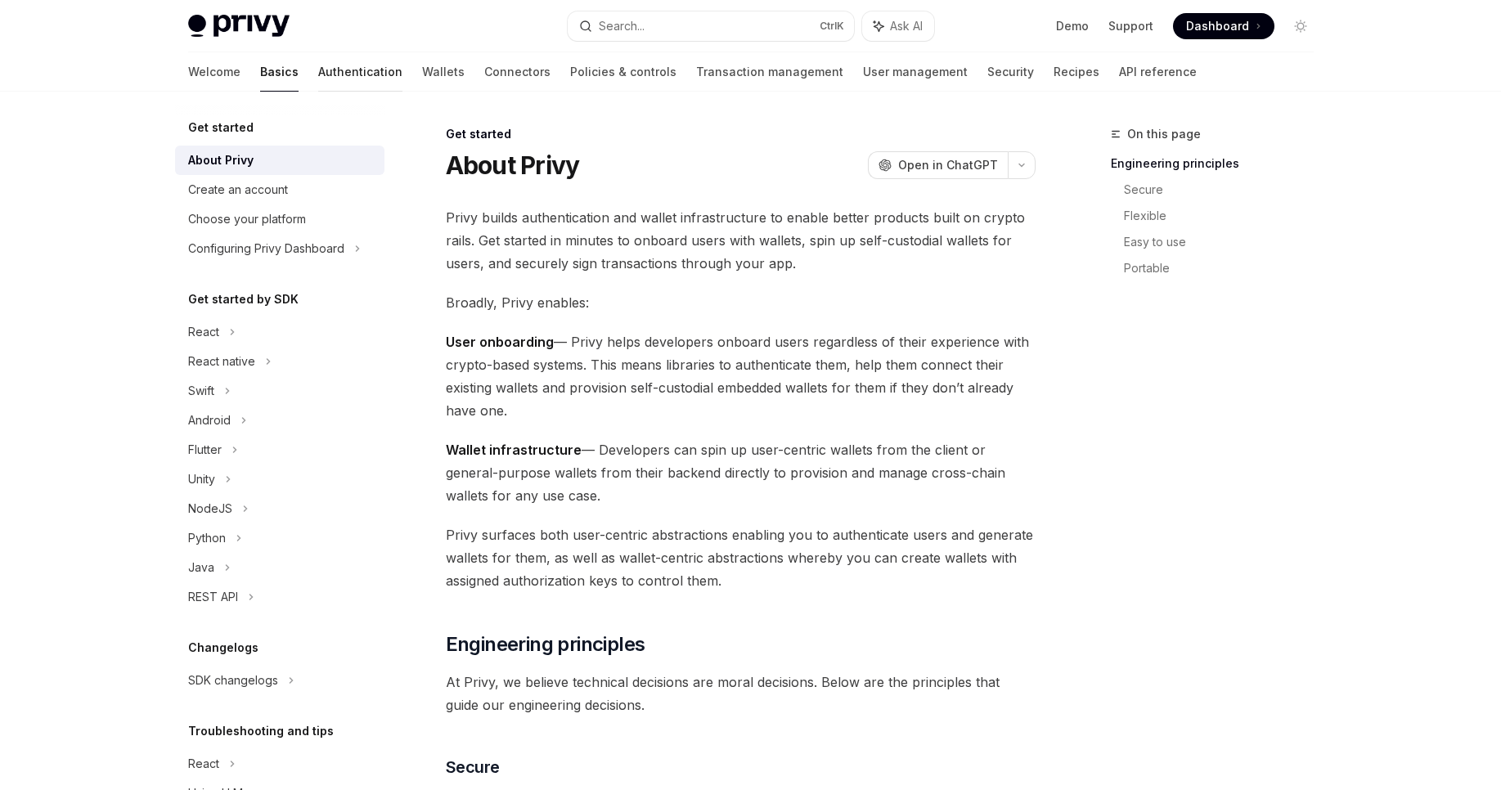
click at [318, 83] on link "Authentication" at bounding box center [360, 71] width 84 height 39
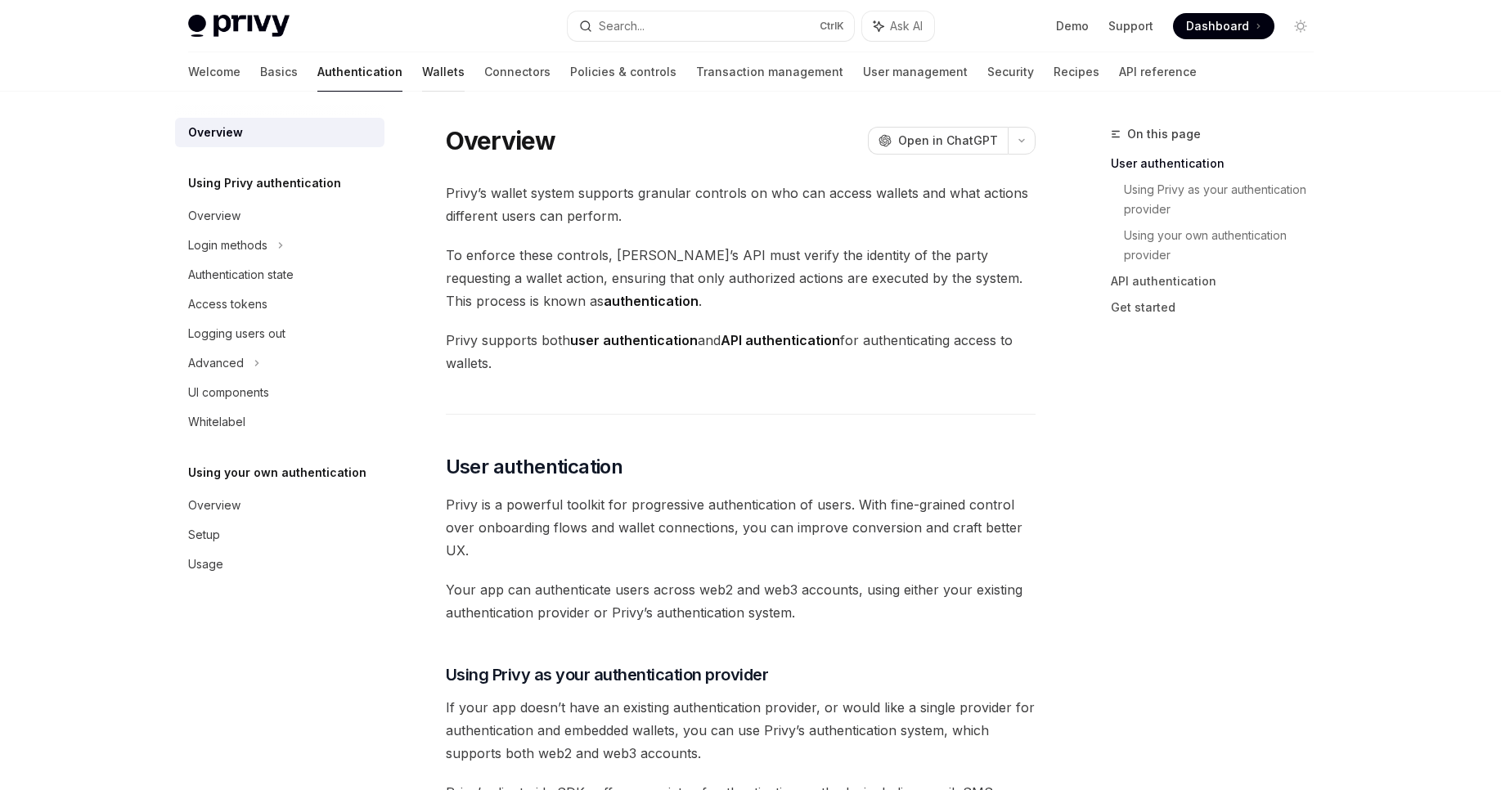
click at [422, 74] on link "Wallets" at bounding box center [443, 71] width 43 height 39
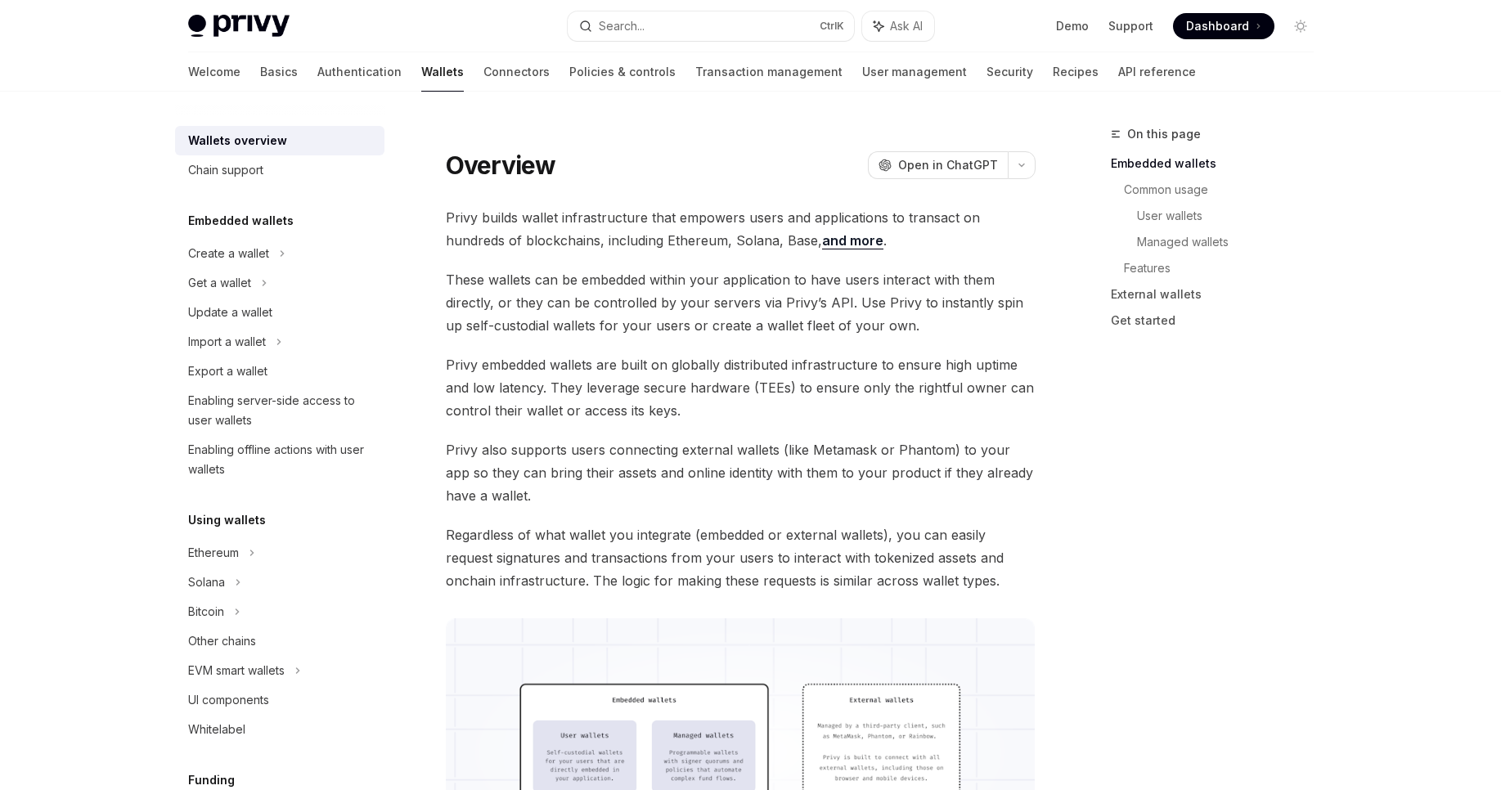
click at [421, 74] on link "Wallets" at bounding box center [442, 71] width 43 height 39
click at [986, 74] on link "Security" at bounding box center [1009, 71] width 47 height 39
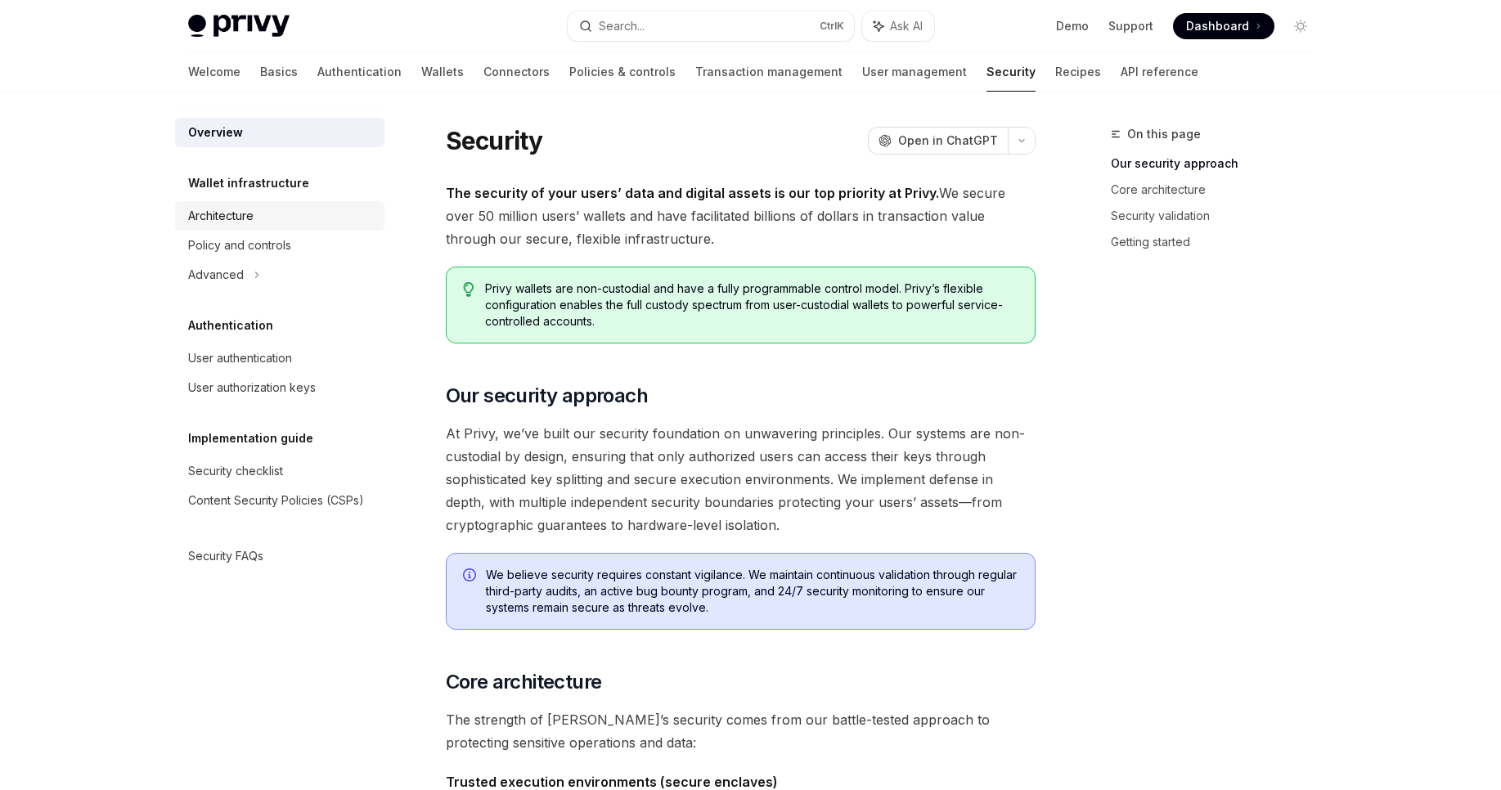
click at [293, 207] on div "Architecture" at bounding box center [281, 216] width 186 height 20
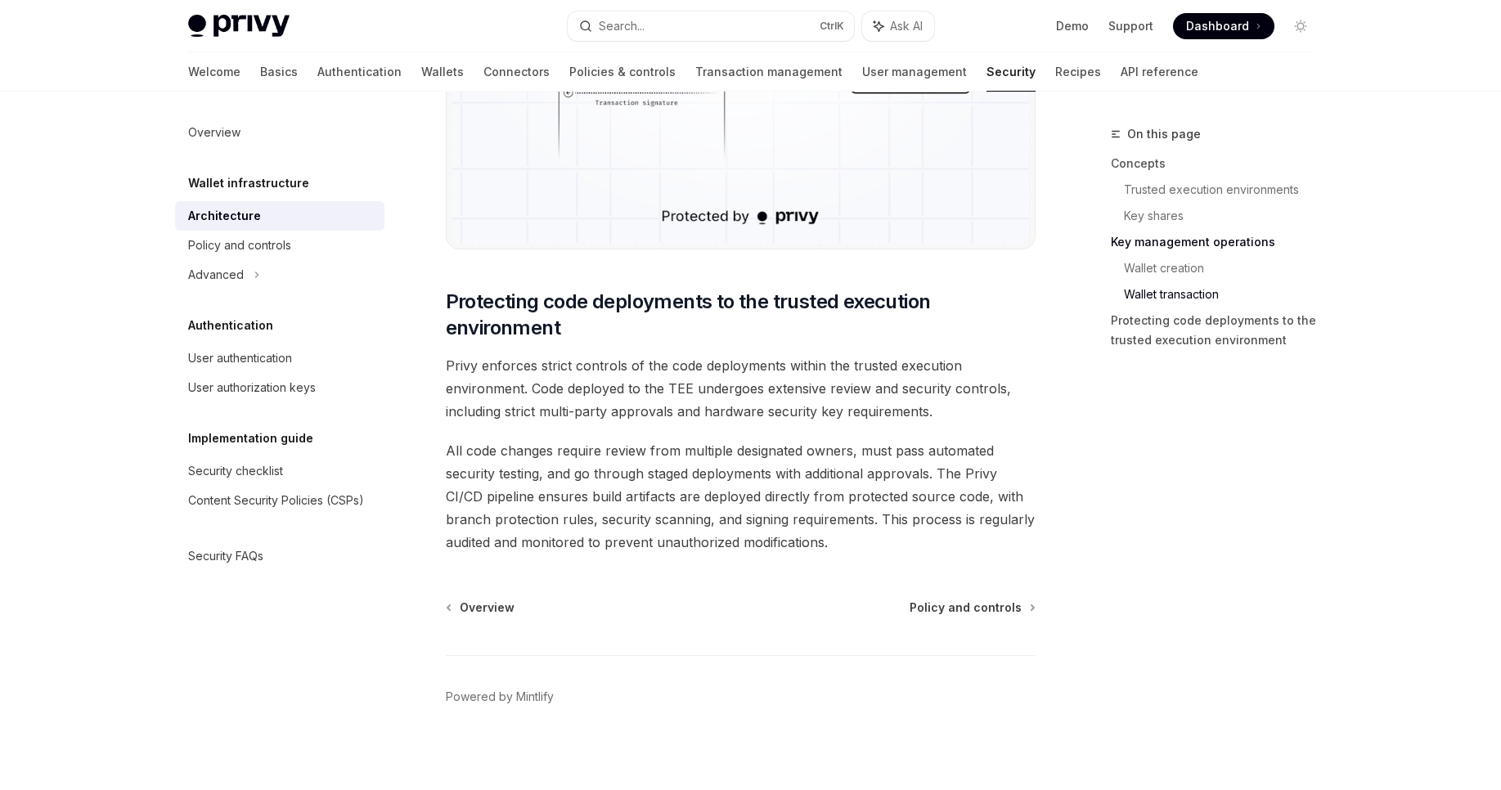
scroll to position [3334, 0]
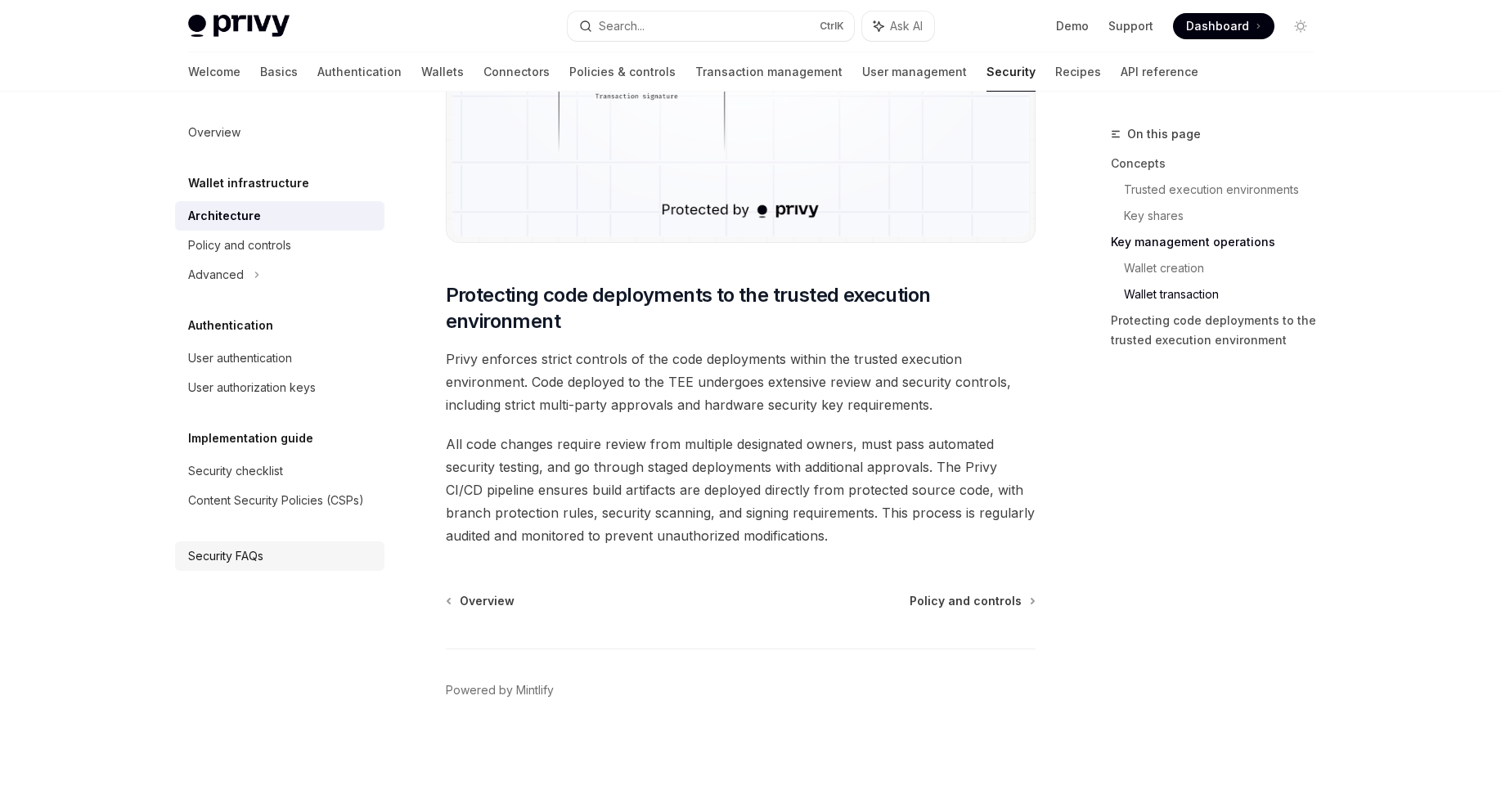
click at [221, 554] on div "Security FAQs" at bounding box center [225, 556] width 75 height 20
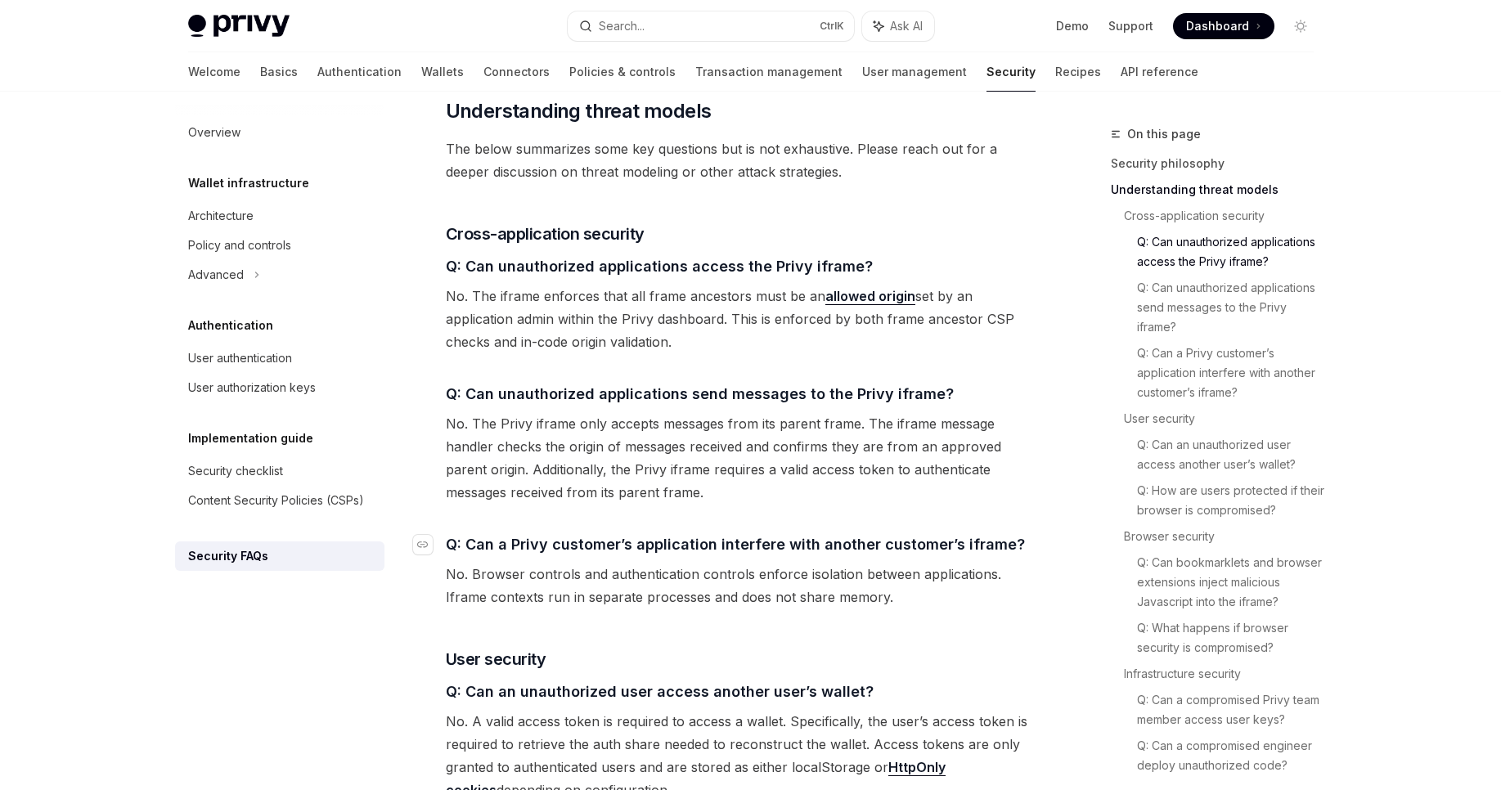
scroll to position [981, 0]
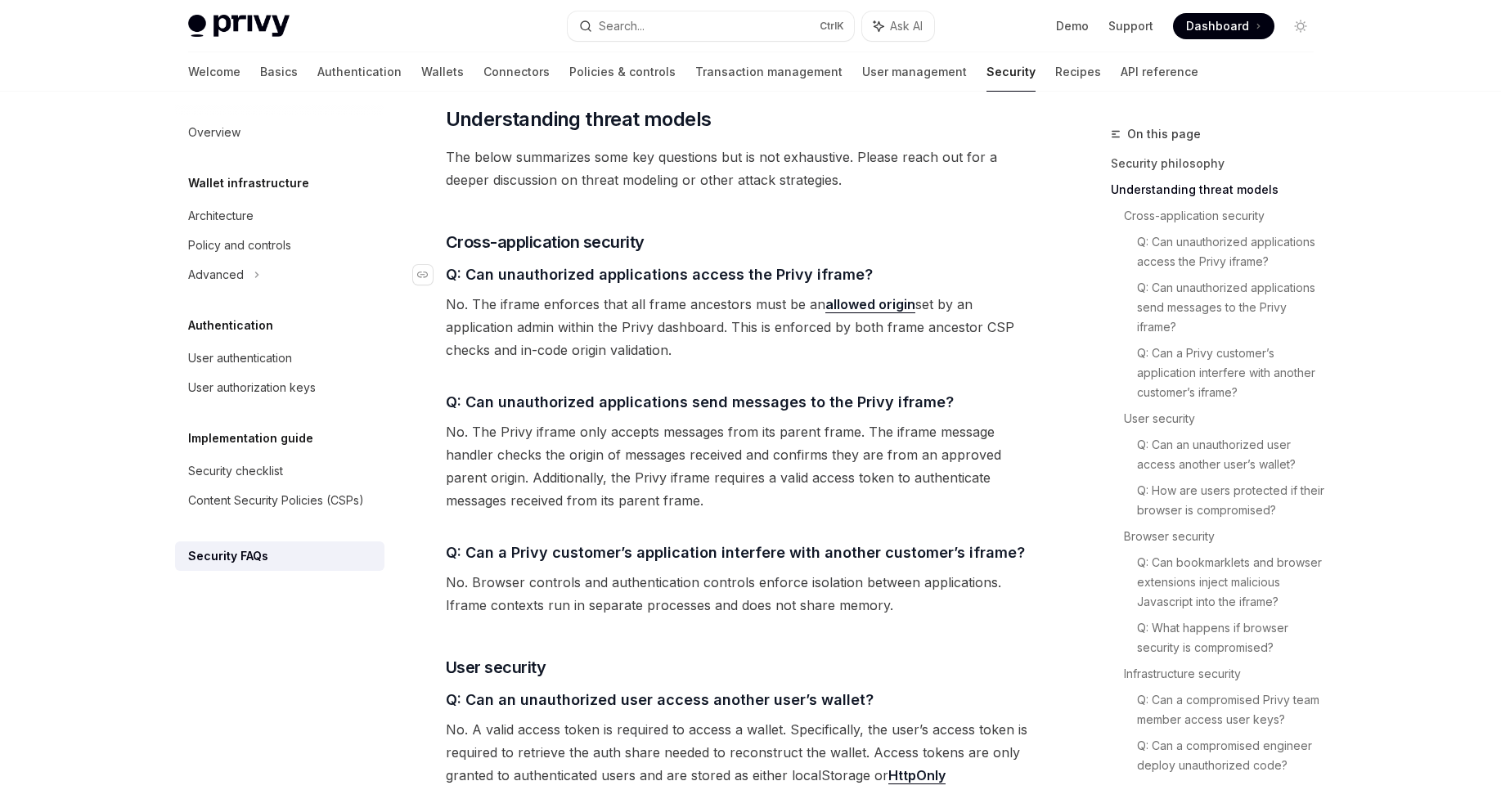
click at [545, 263] on span "Q: Can unauthorized applications access the Privy iframe?" at bounding box center [659, 274] width 427 height 22
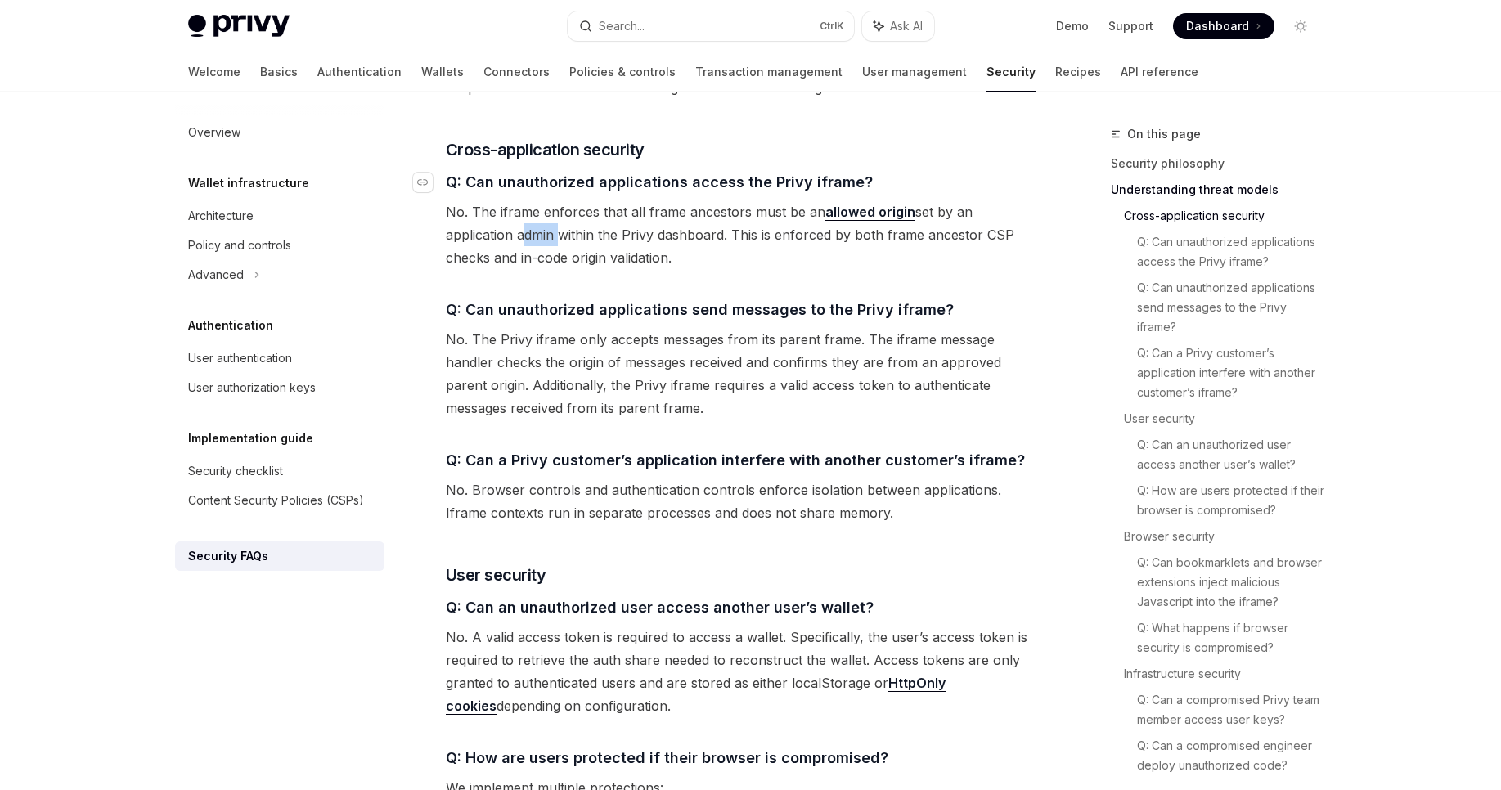
click at [545, 221] on span "No. The iframe enforces that all frame ancestors must be an allowed origin set …" at bounding box center [741, 234] width 590 height 69
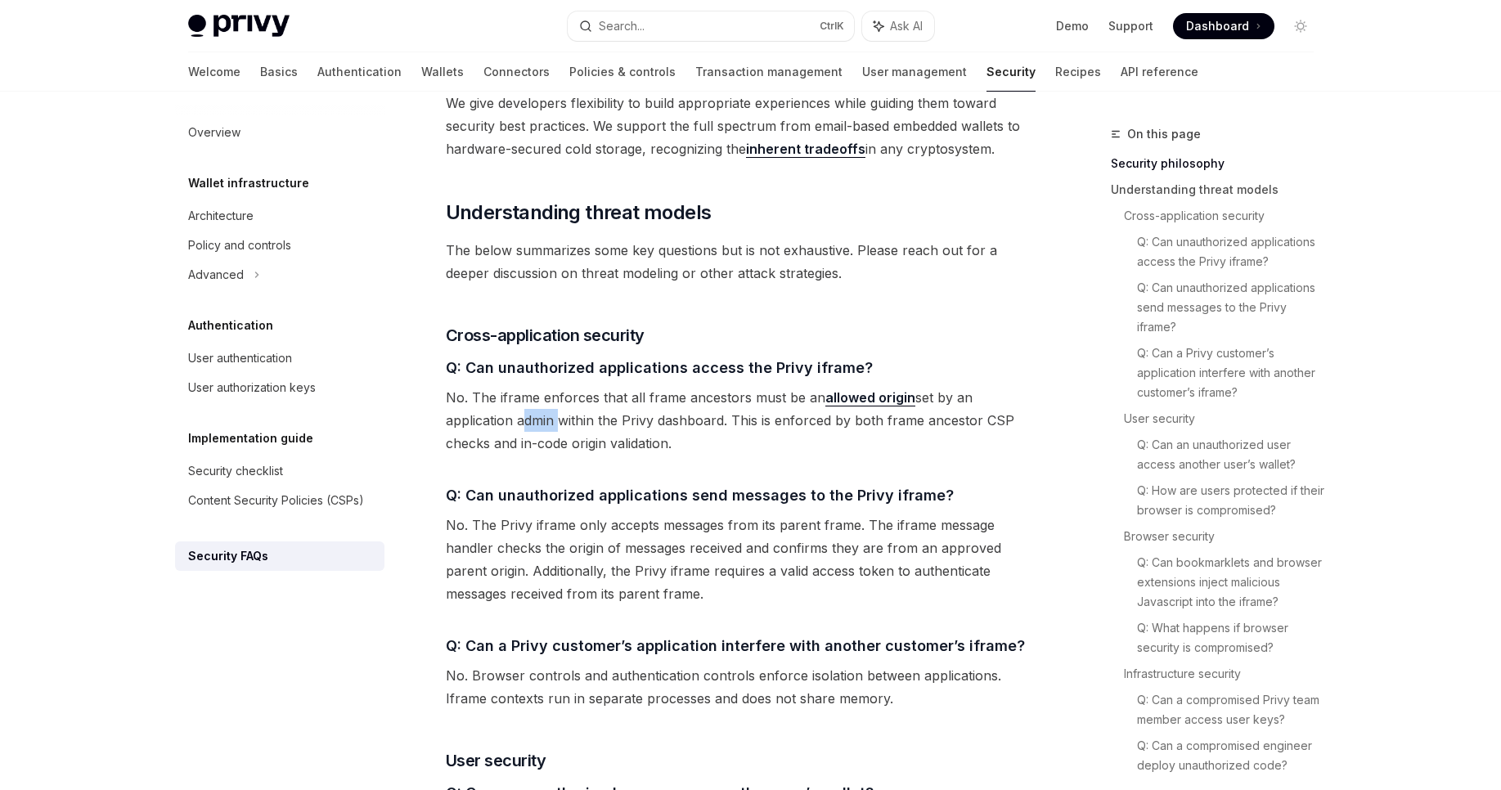
scroll to position [878, 0]
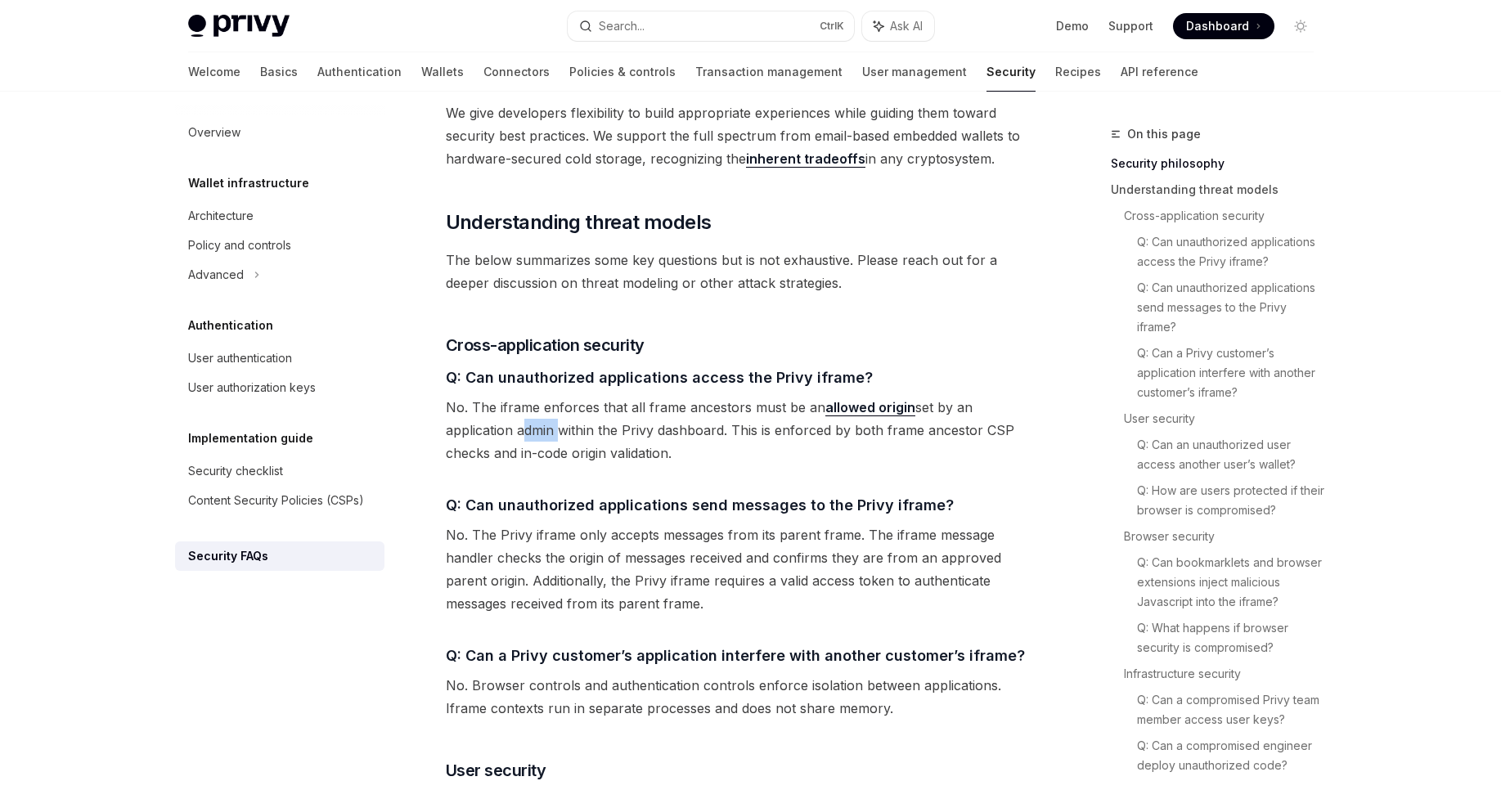
click at [553, 396] on span "No. The iframe enforces that all frame ancestors must be an allowed origin set …" at bounding box center [741, 430] width 590 height 69
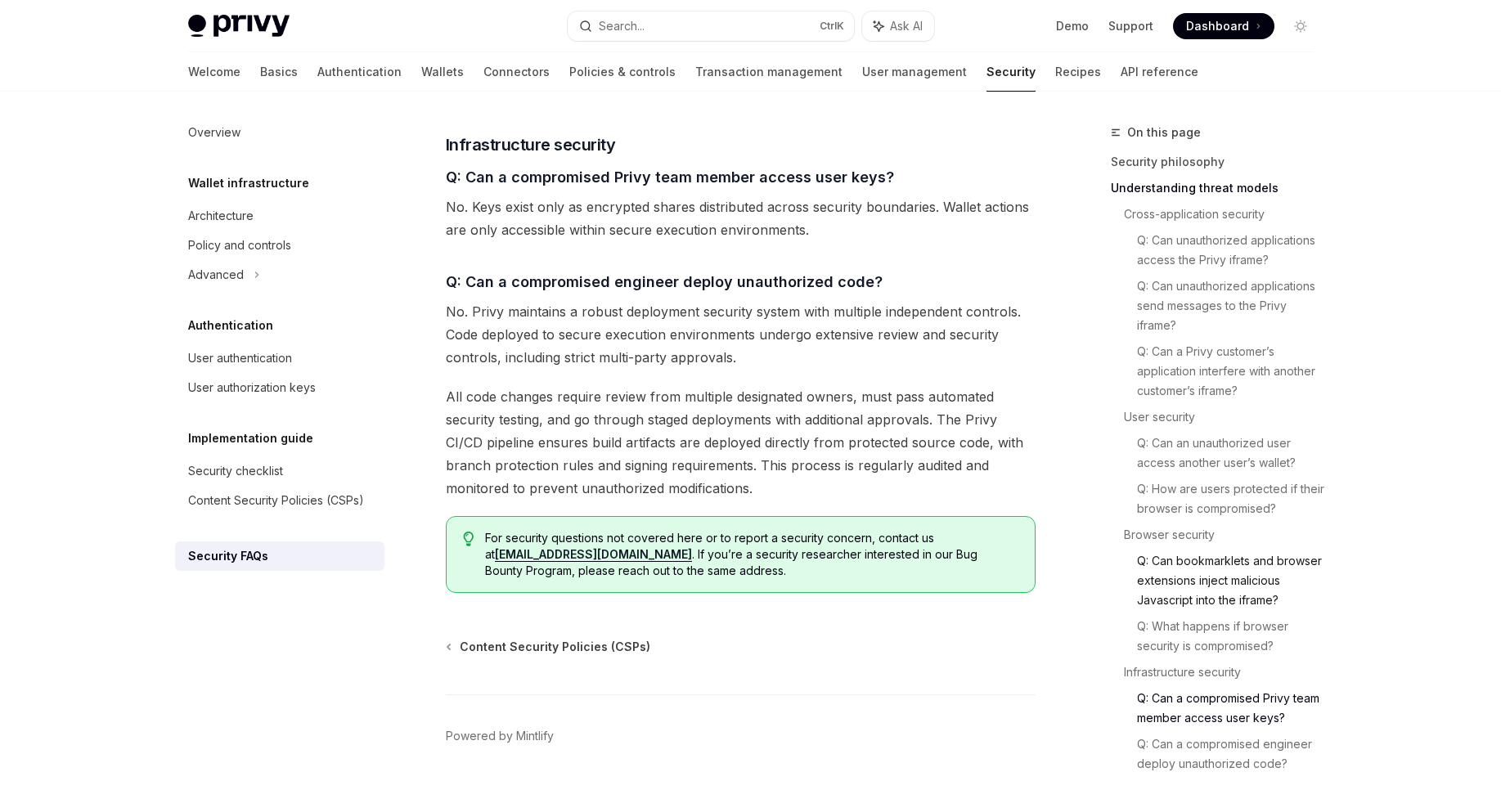
scroll to position [41, 0]
click at [1176, 752] on link "Q: Can a compromised engineer deploy unauthorized code?" at bounding box center [1232, 754] width 190 height 46
click at [1300, 24] on icon "Toggle dark mode" at bounding box center [1300, 26] width 13 height 13
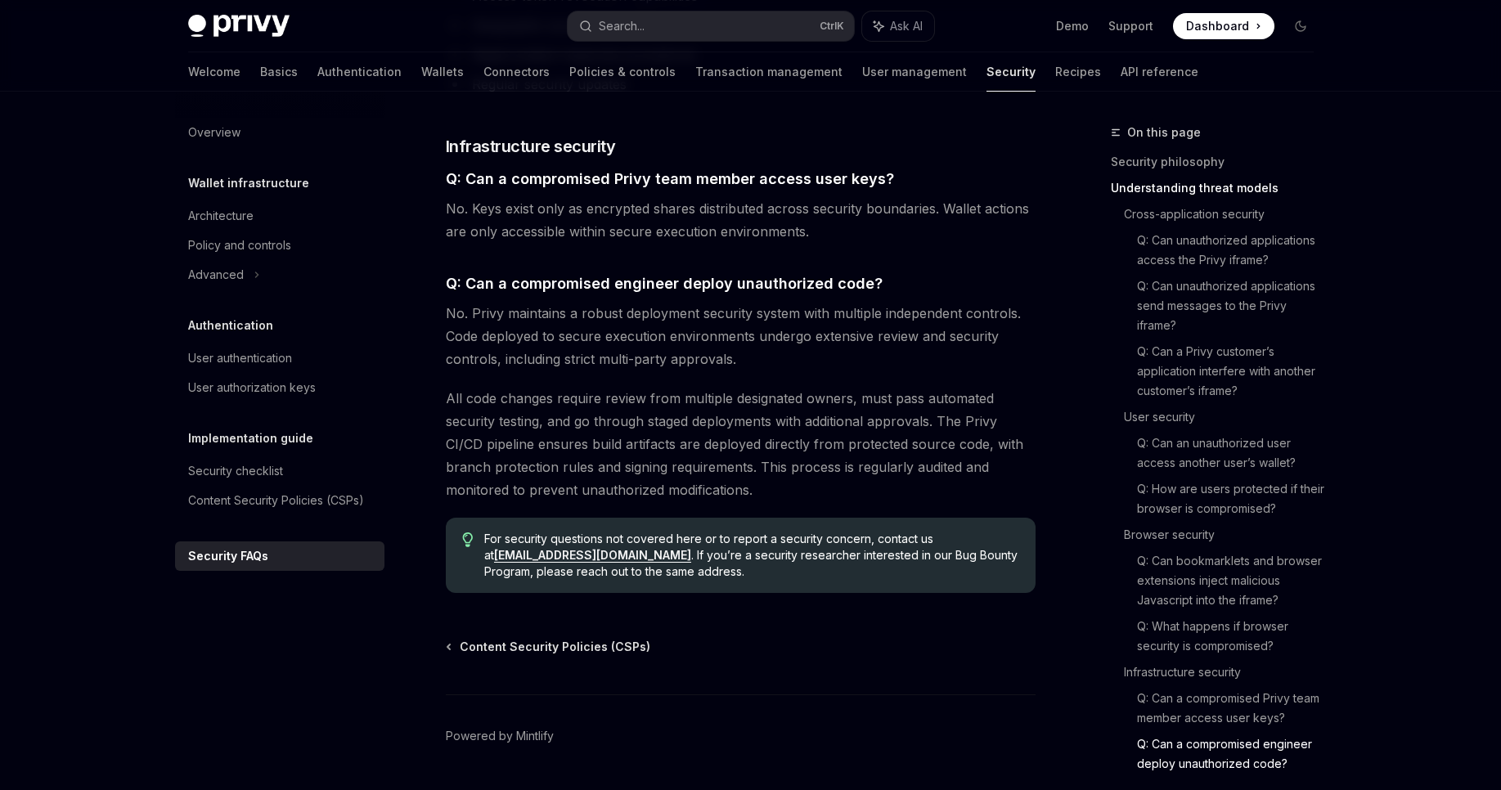
click at [280, 30] on img at bounding box center [238, 26] width 101 height 23
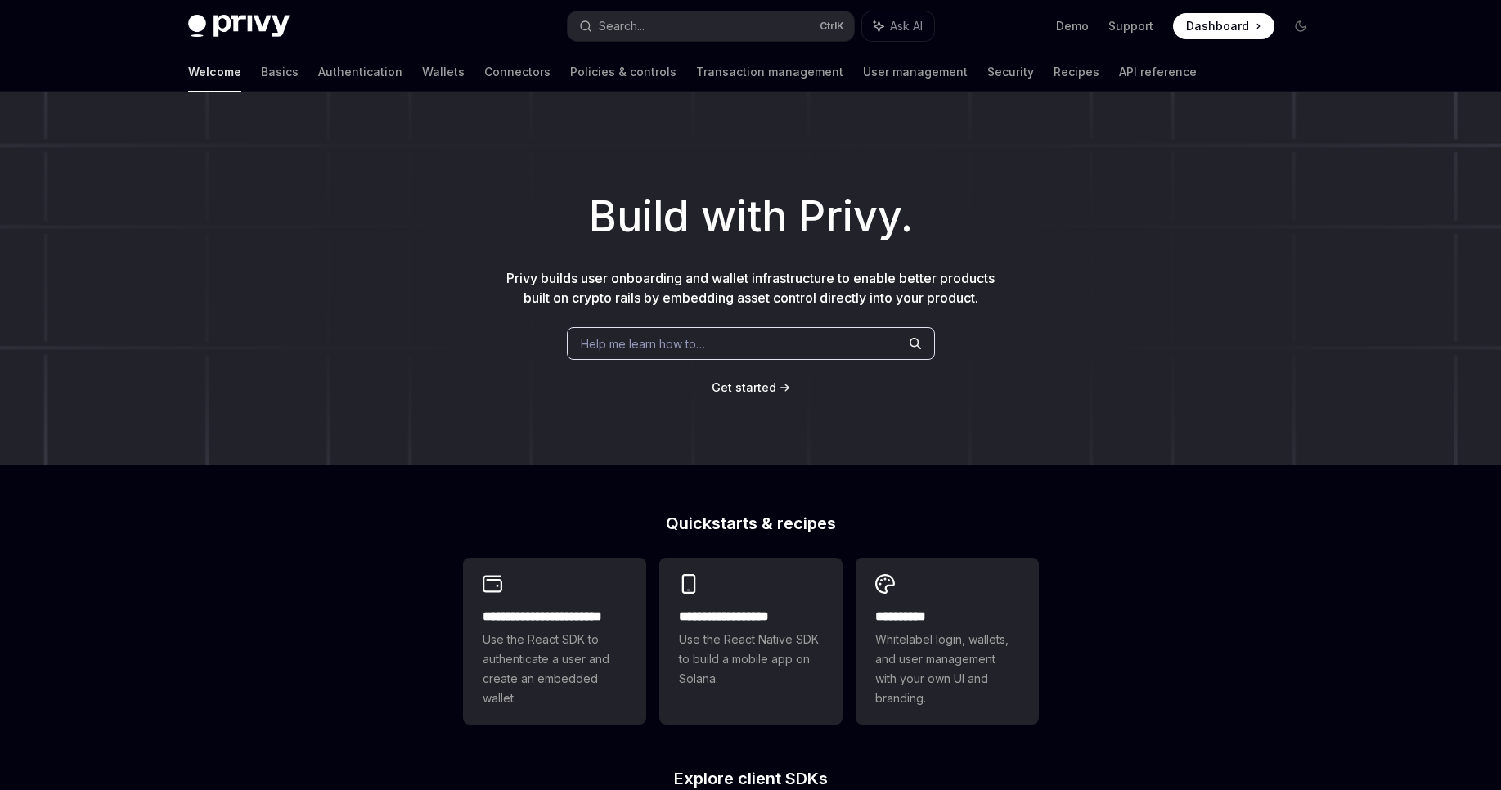
click at [272, 26] on img at bounding box center [238, 26] width 101 height 23
type textarea "*"
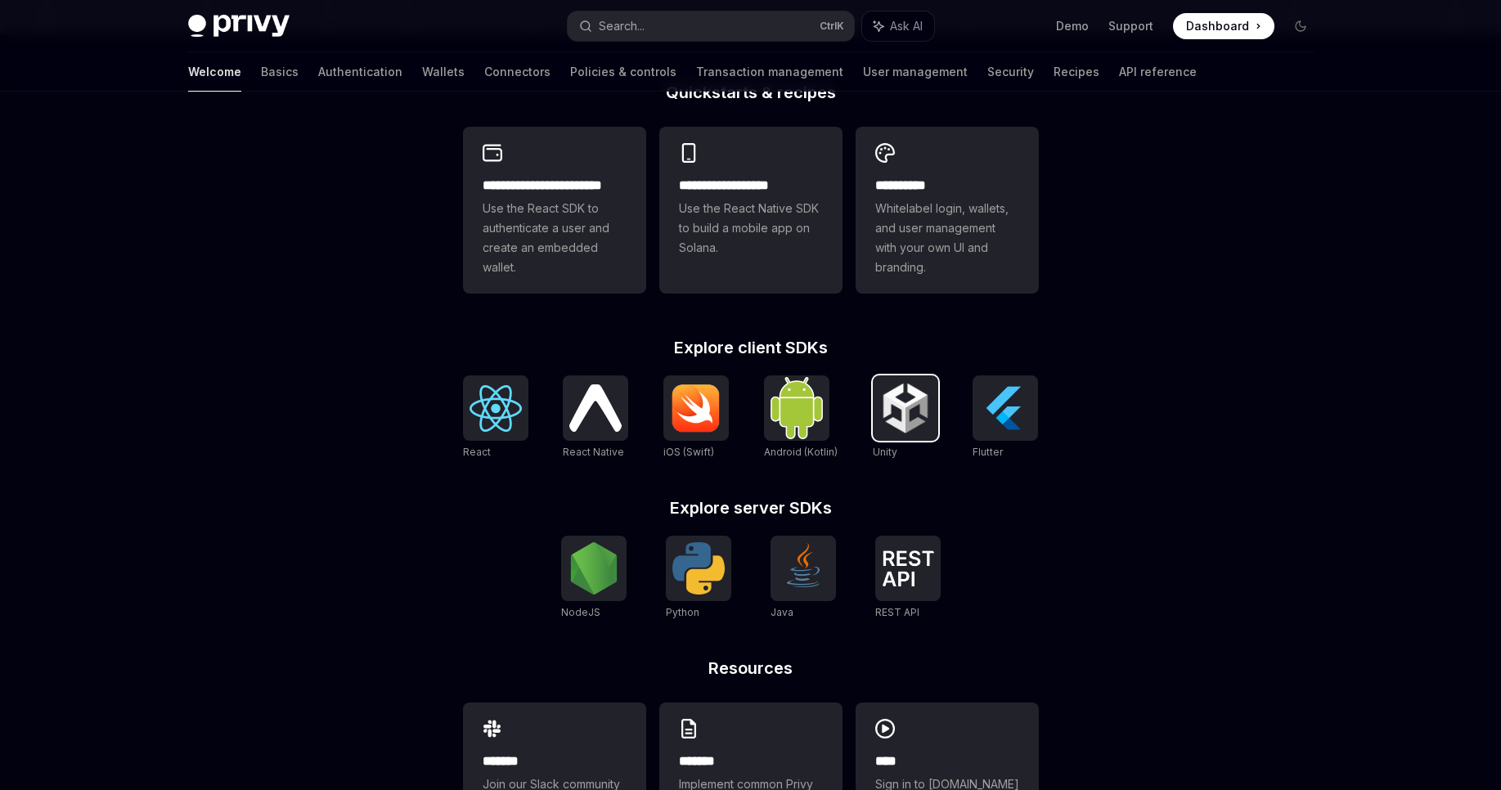
scroll to position [412, 0]
